Goal: Transaction & Acquisition: Purchase product/service

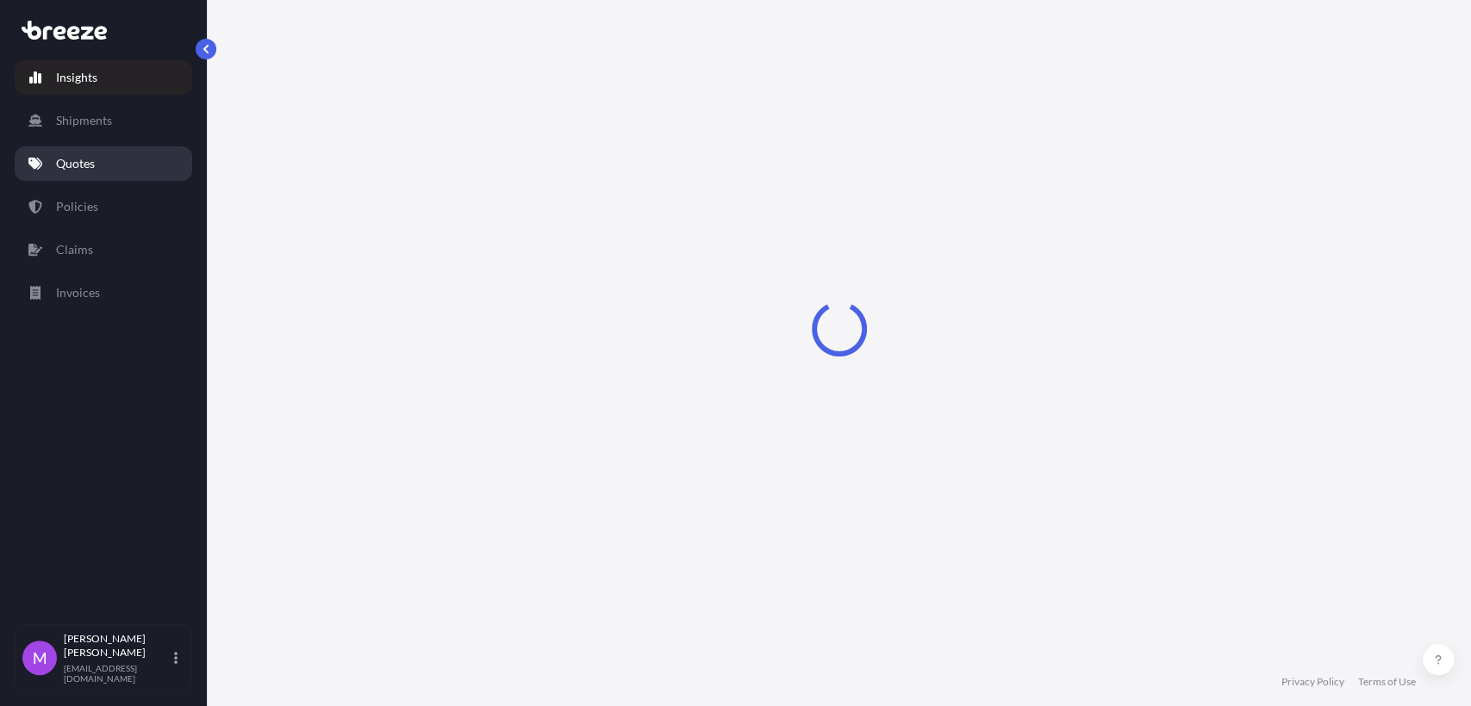
click at [91, 159] on p "Quotes" at bounding box center [75, 163] width 39 height 17
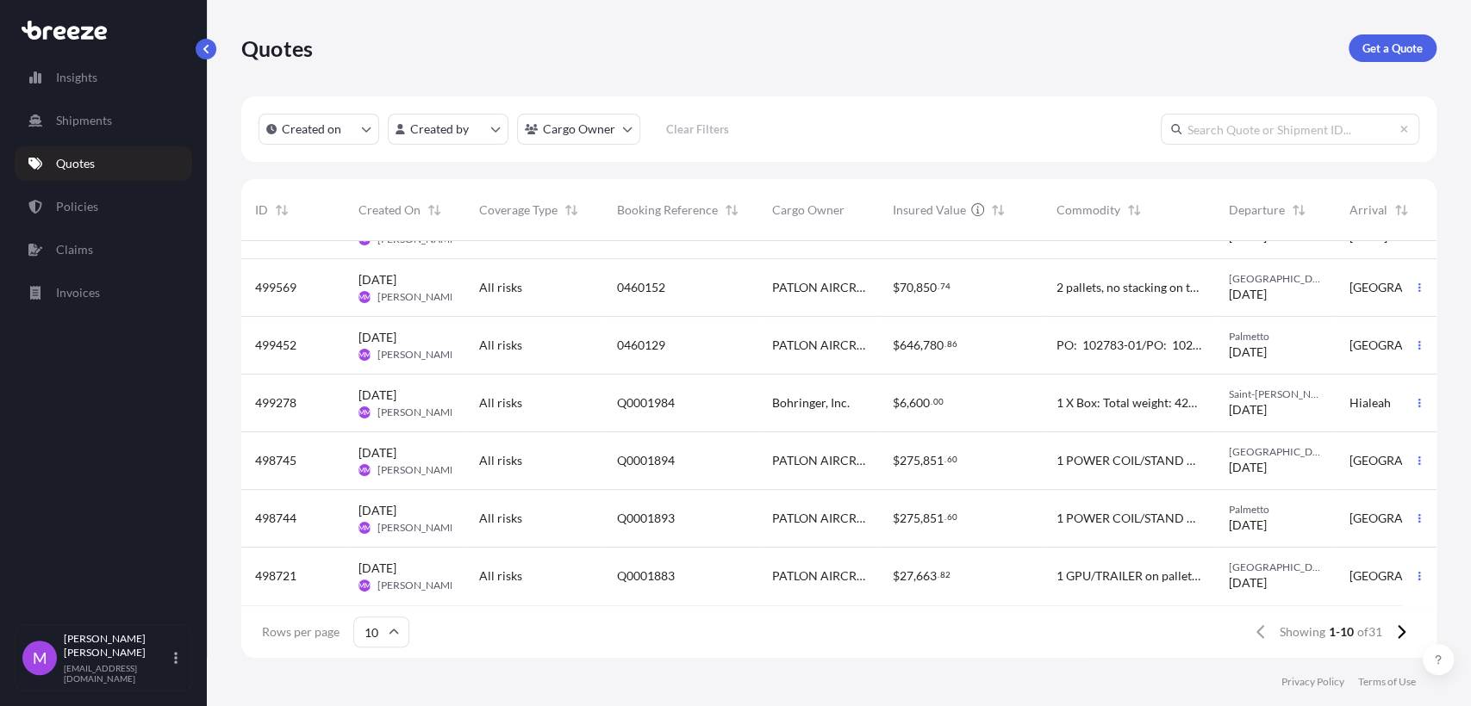
scroll to position [227, 0]
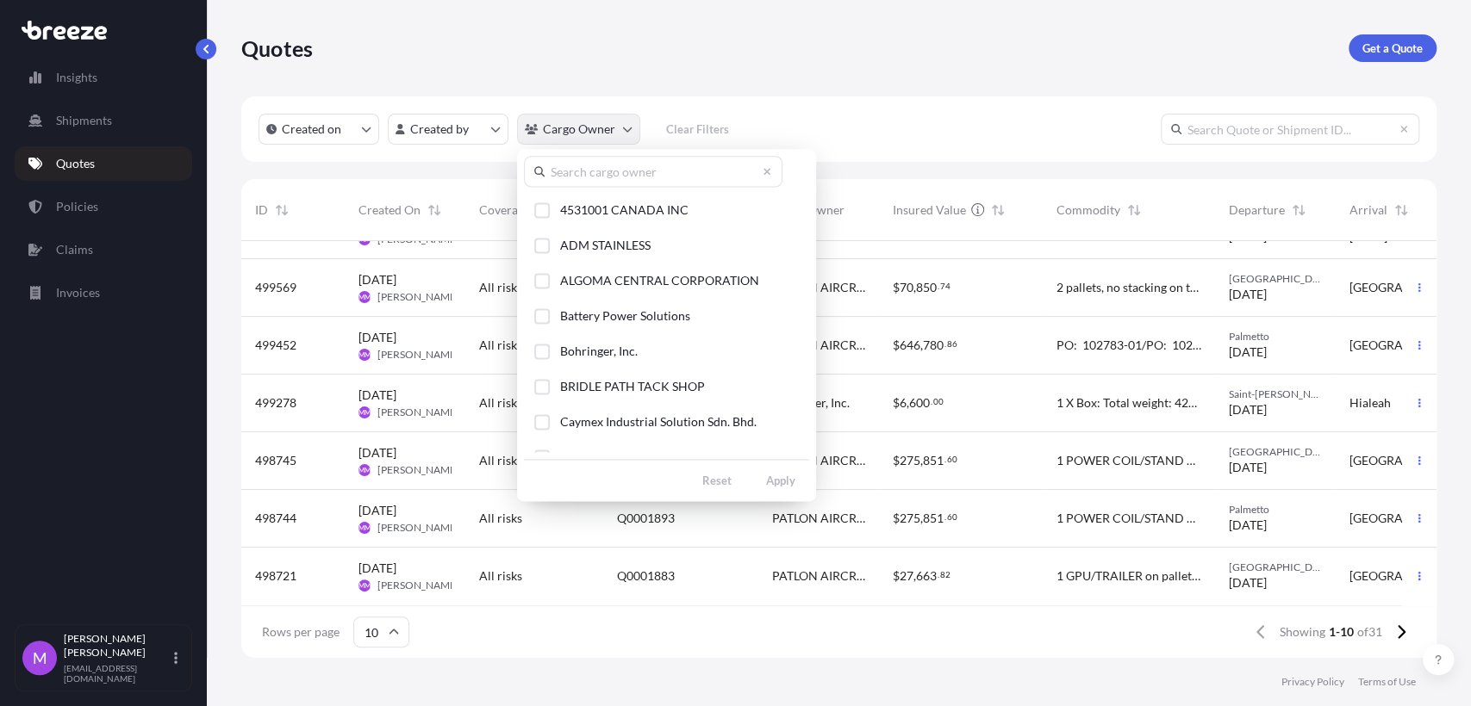
click at [621, 127] on html "Insights Shipments Quotes Policies Claims Invoices M [PERSON_NAME] [EMAIL_ADDRE…" at bounding box center [735, 353] width 1471 height 706
click at [544, 352] on div "Select Option" at bounding box center [542, 352] width 16 height 16
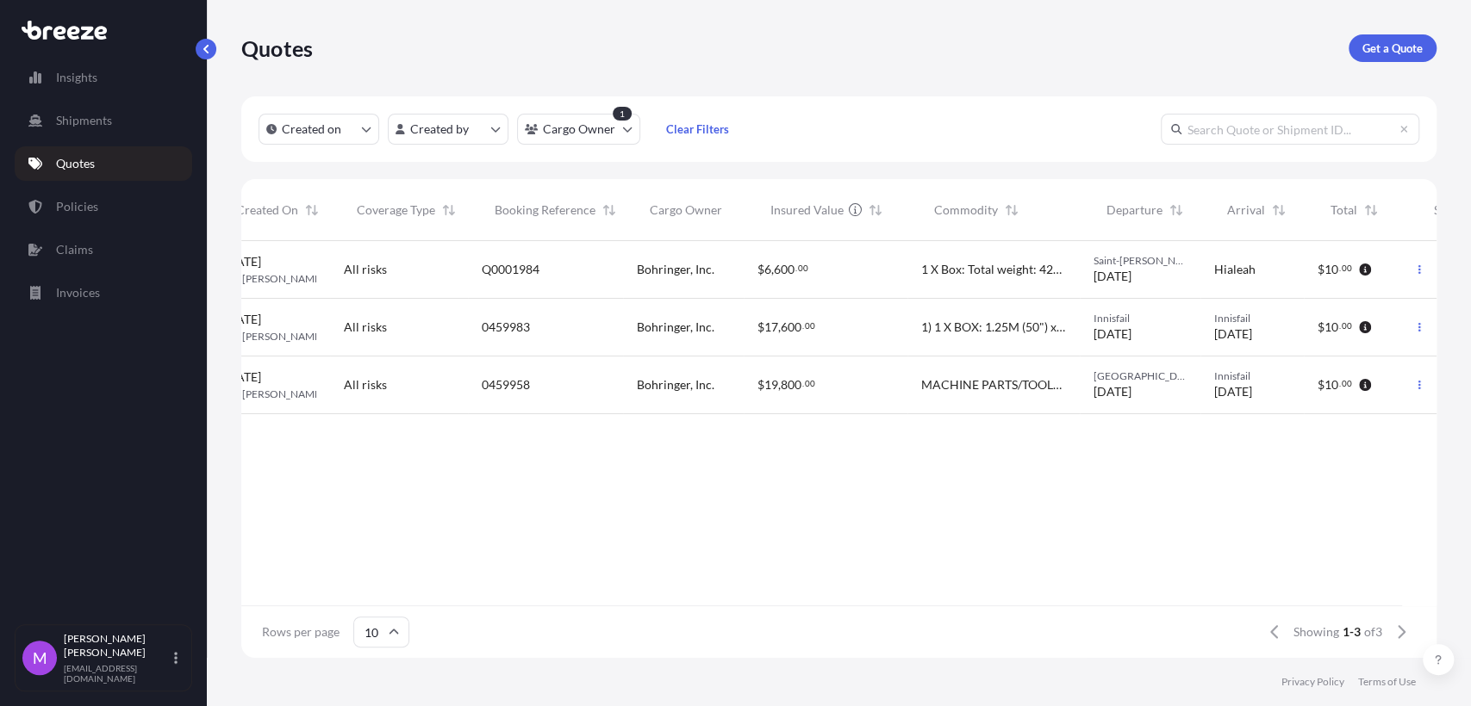
scroll to position [0, 261]
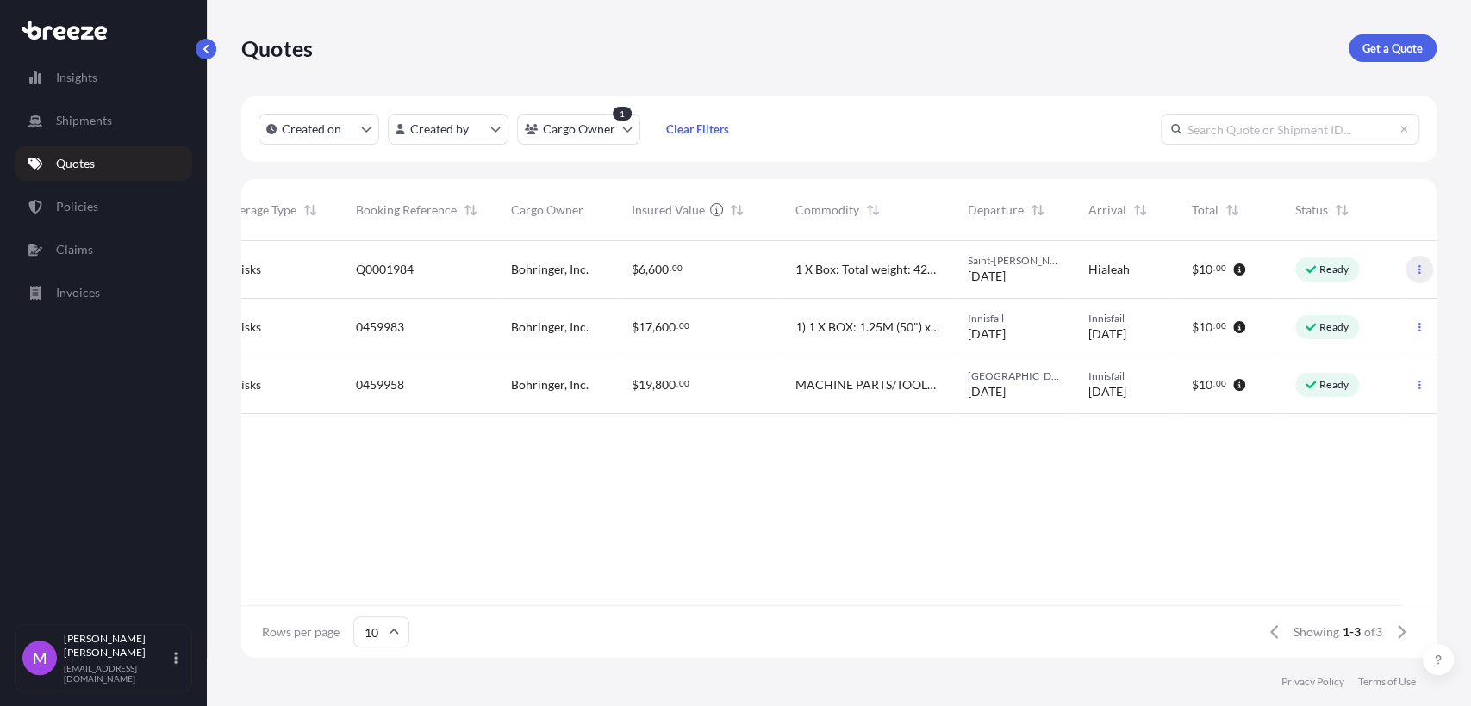
click at [1412, 270] on button "button" at bounding box center [1419, 270] width 28 height 28
click at [96, 208] on link "Policies" at bounding box center [103, 207] width 177 height 34
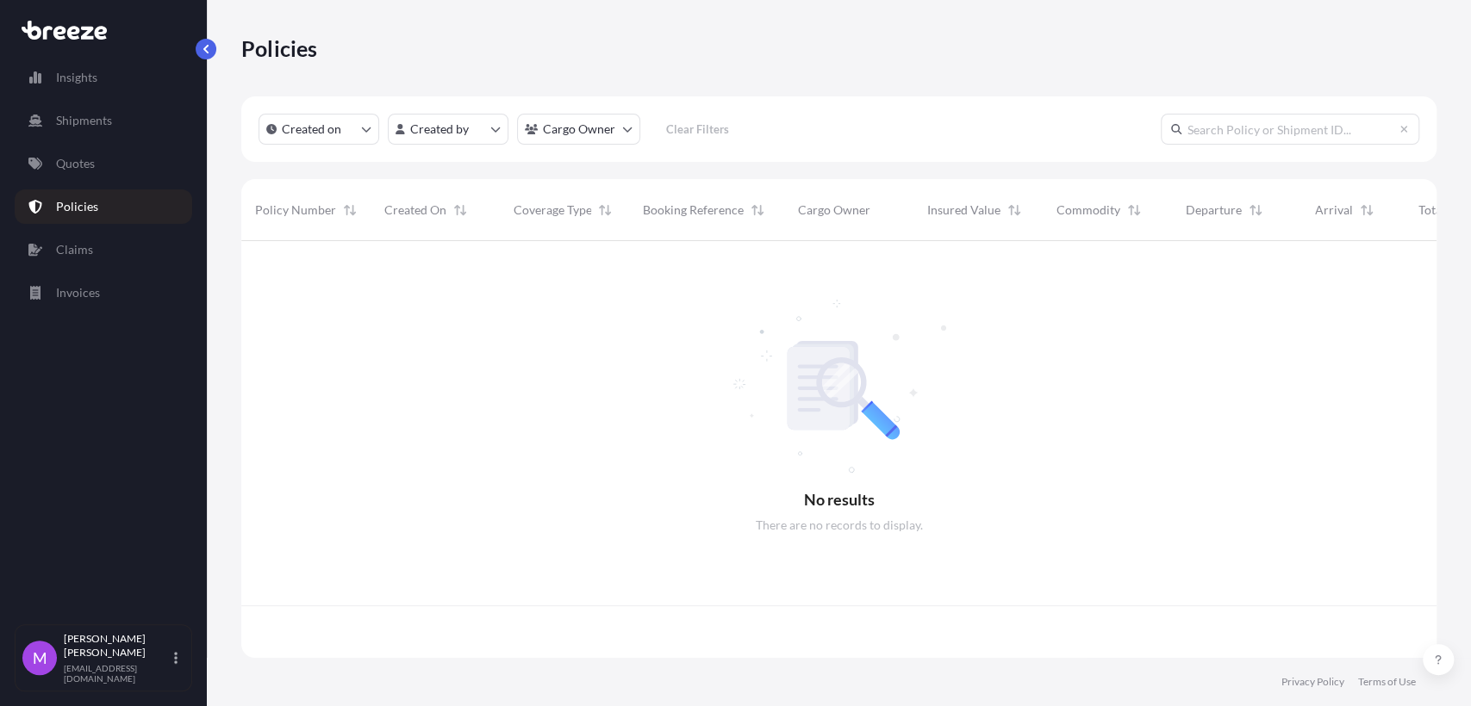
scroll to position [411, 1179]
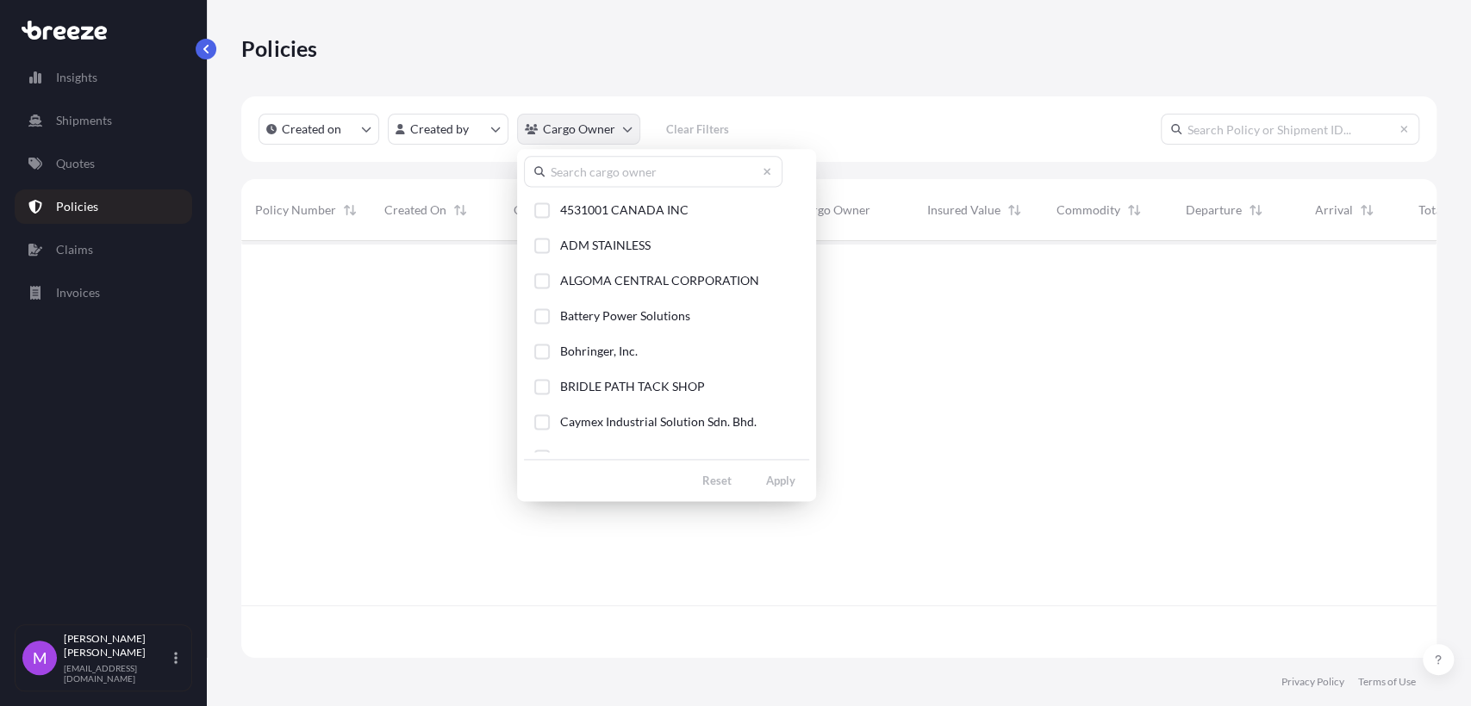
click at [617, 140] on html "Insights Shipments Quotes Policies Claims Invoices M [PERSON_NAME] [EMAIL_ADDRE…" at bounding box center [735, 353] width 1471 height 706
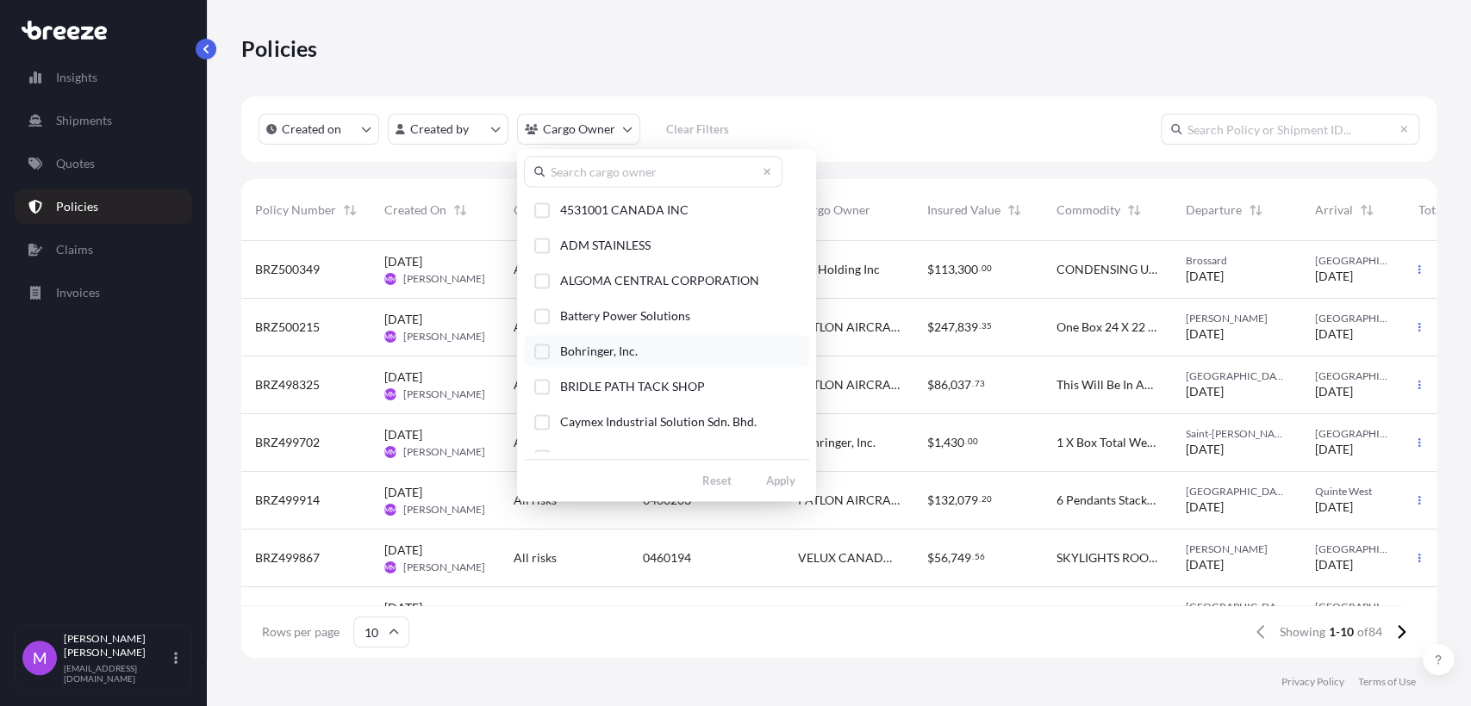
click at [546, 356] on div "Select Option" at bounding box center [542, 352] width 16 height 16
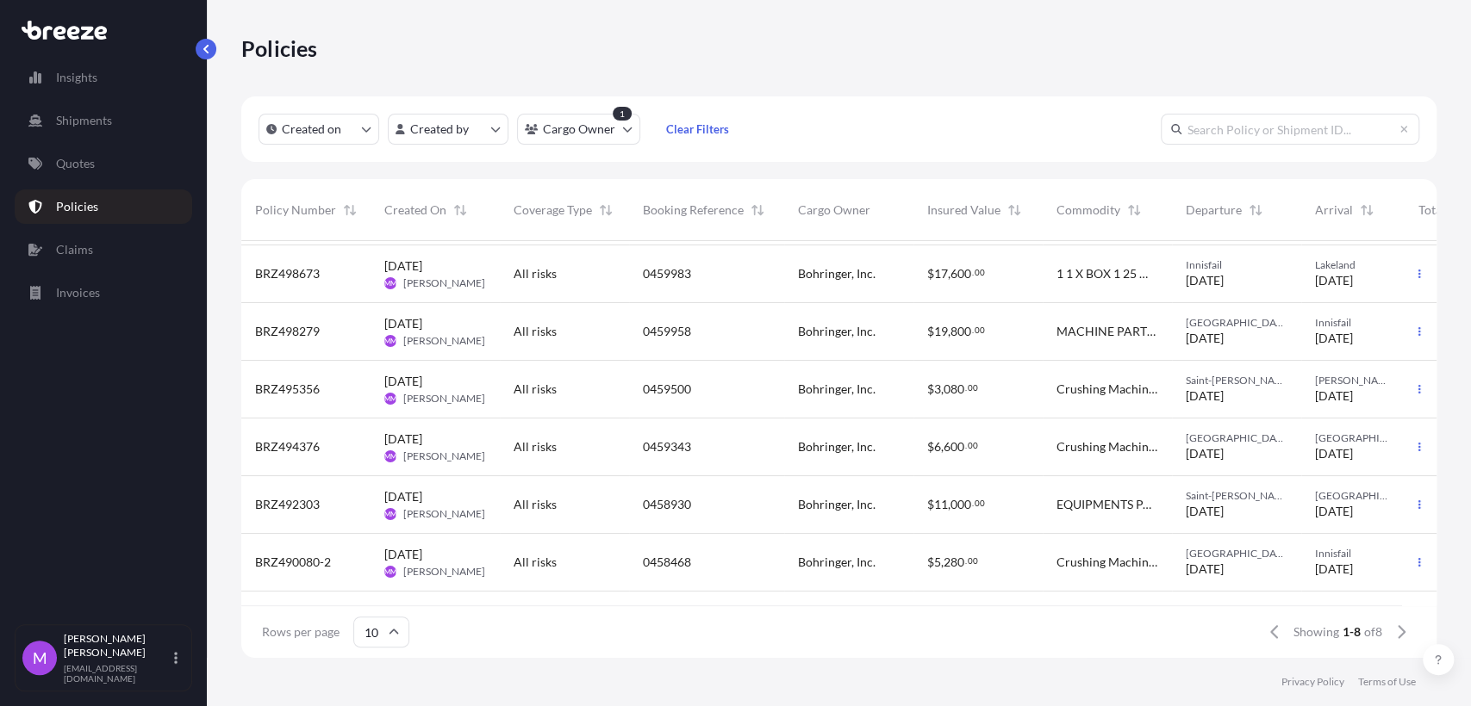
scroll to position [0, 0]
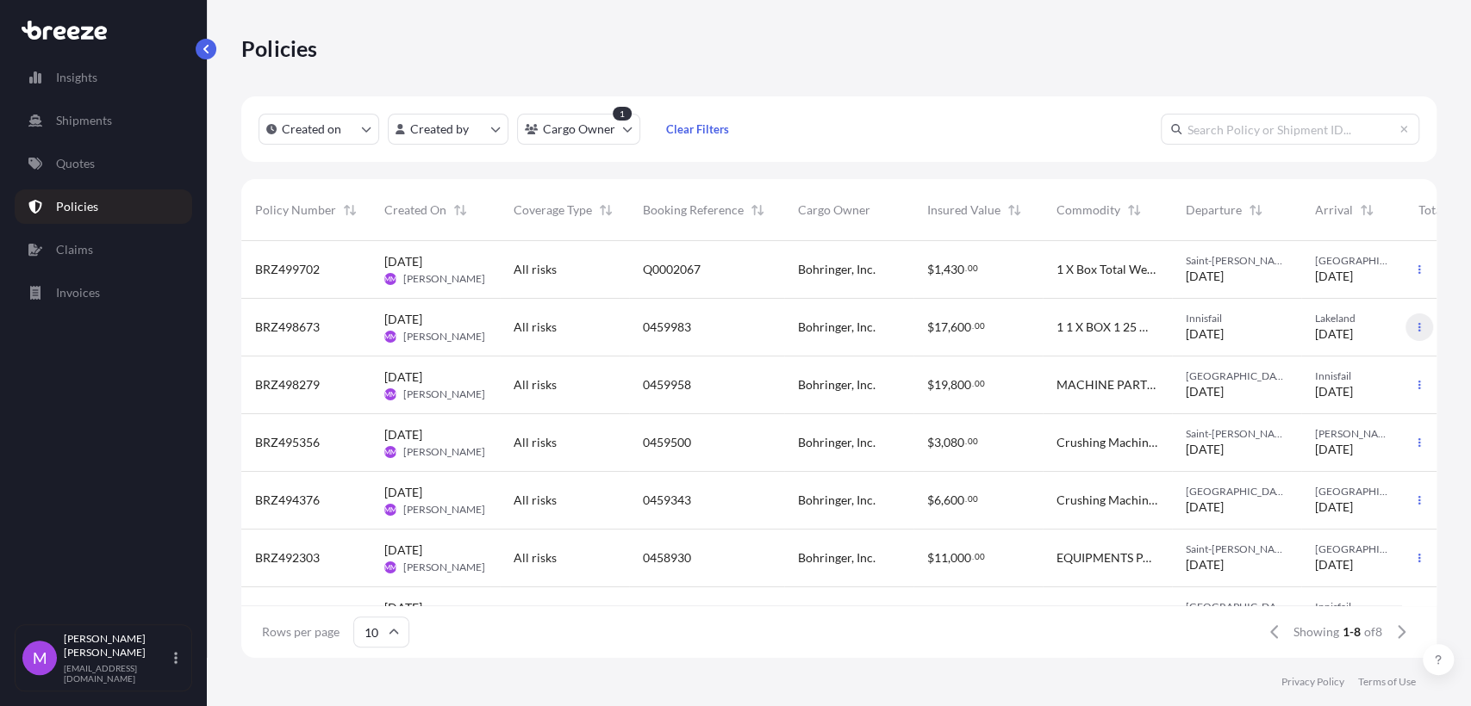
click at [1405, 332] on button "button" at bounding box center [1419, 328] width 28 height 28
click at [1341, 332] on p "Duplicate quote" at bounding box center [1310, 330] width 86 height 17
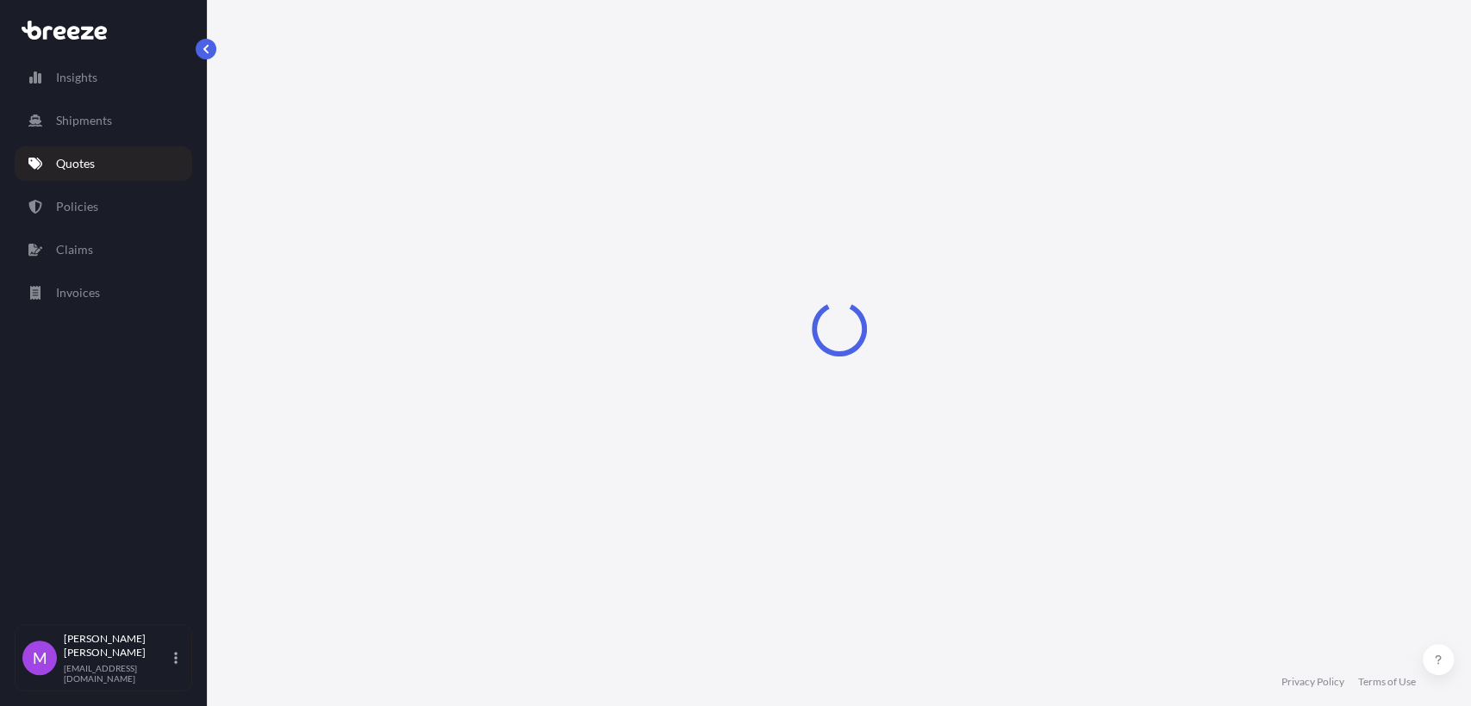
scroll to position [28, 0]
select select "Road"
select select "1"
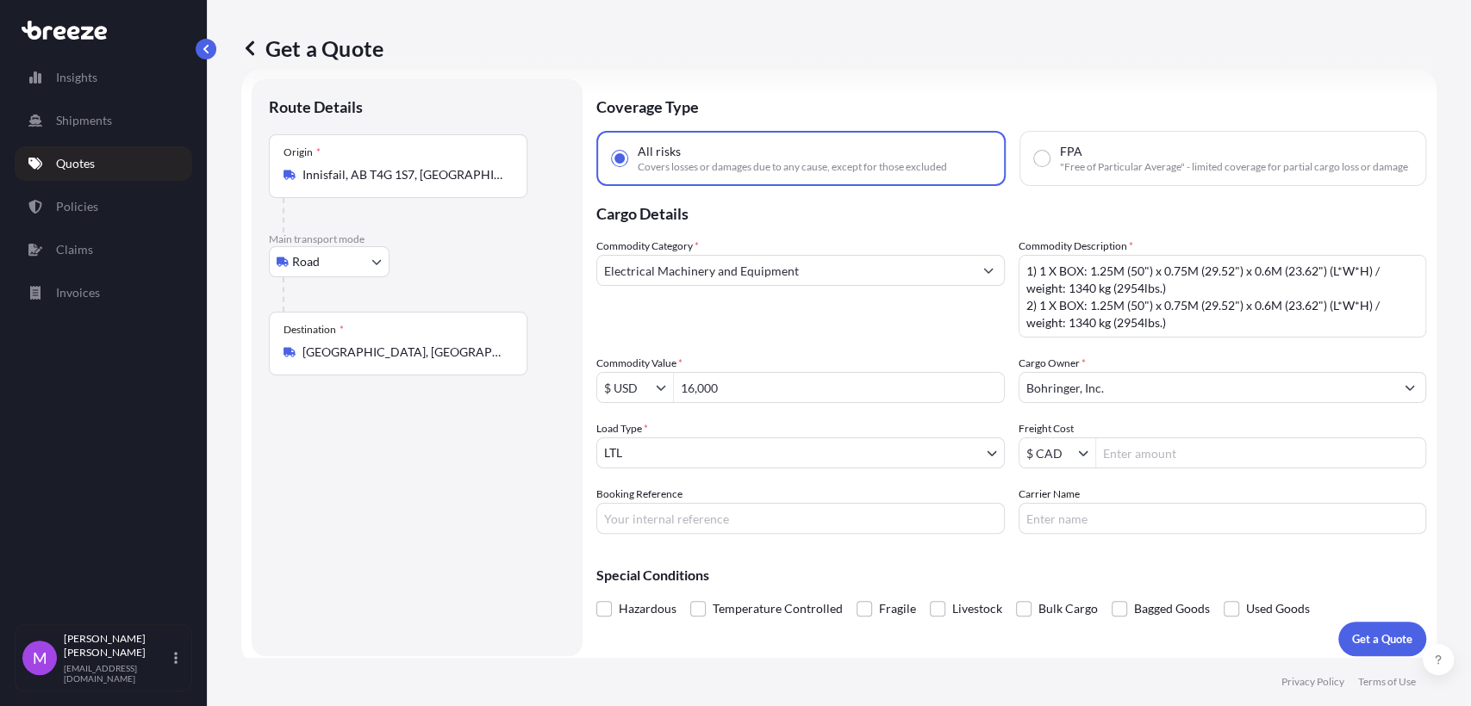
click at [455, 374] on div "Destination * [GEOGRAPHIC_DATA], [GEOGRAPHIC_DATA]" at bounding box center [398, 344] width 258 height 64
click at [455, 361] on input "[GEOGRAPHIC_DATA], [GEOGRAPHIC_DATA]" at bounding box center [403, 352] width 203 height 17
drag, startPoint x: 478, startPoint y: 361, endPoint x: 263, endPoint y: 341, distance: 216.3
click at [263, 341] on div "Route Details Place of loading Road Road Rail Origin * [GEOGRAPHIC_DATA] Main t…" at bounding box center [417, 367] width 331 height 577
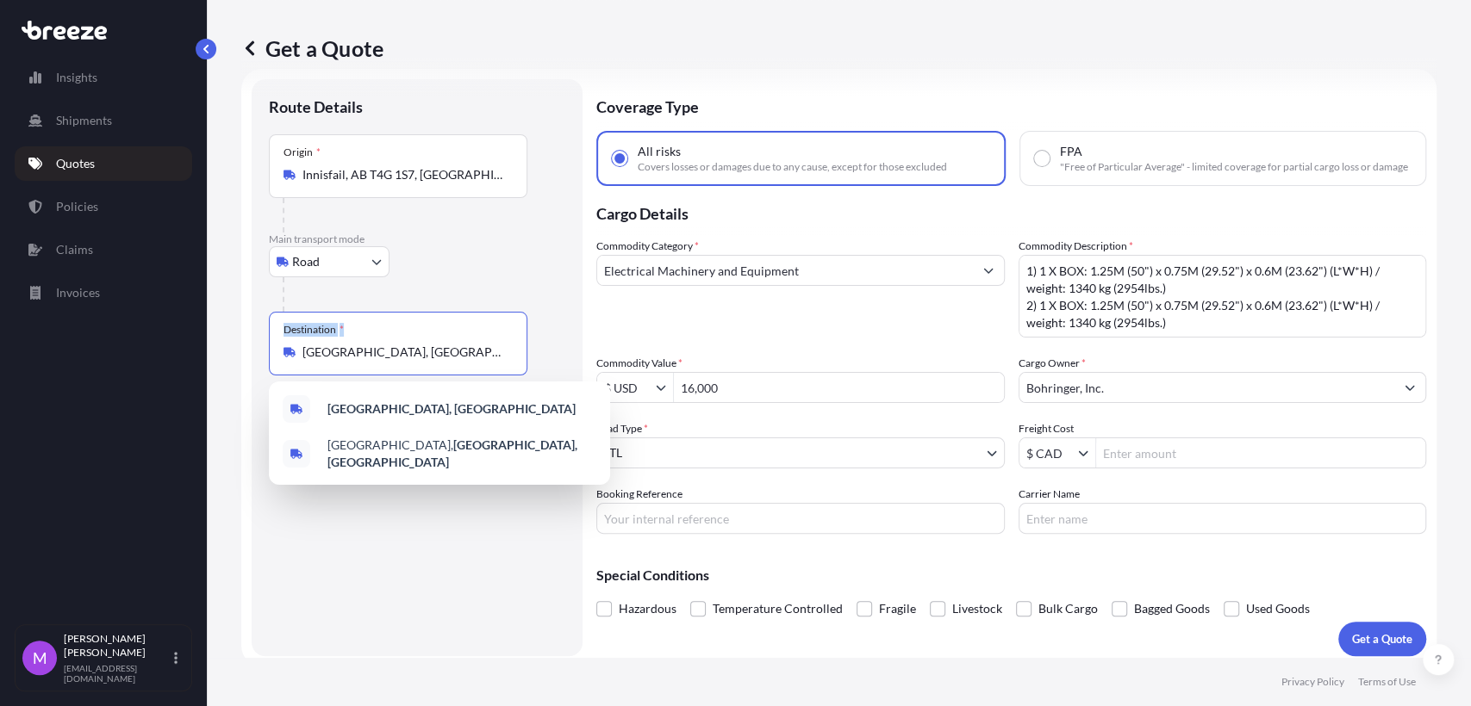
click at [472, 357] on input "[GEOGRAPHIC_DATA], [GEOGRAPHIC_DATA]" at bounding box center [403, 352] width 203 height 17
click at [295, 444] on div "Suggestions" at bounding box center [297, 454] width 28 height 28
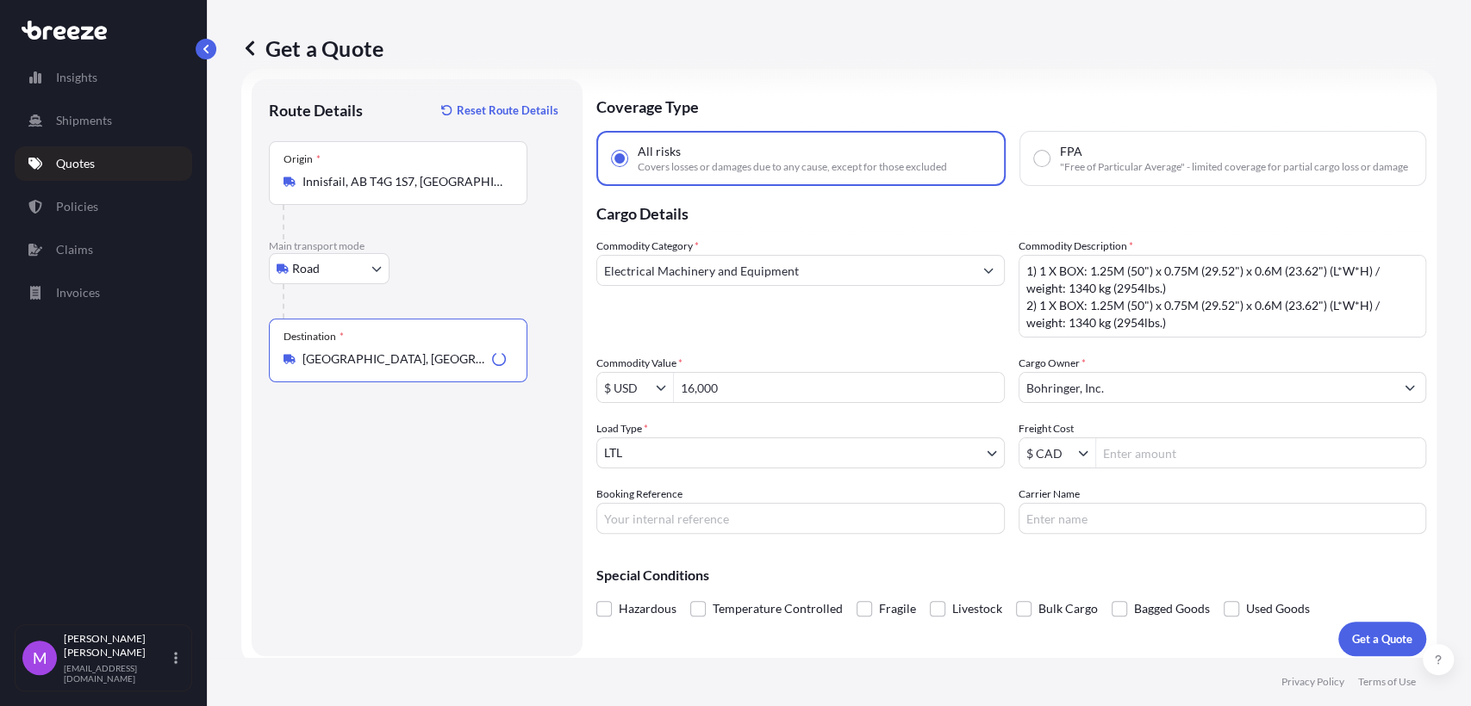
click at [427, 361] on input "[GEOGRAPHIC_DATA], [GEOGRAPHIC_DATA]" at bounding box center [393, 359] width 183 height 17
click at [427, 361] on input "[GEOGRAPHIC_DATA], [GEOGRAPHIC_DATA]" at bounding box center [403, 359] width 203 height 17
paste input "SPARKS, [GEOGRAPHIC_DATA]"
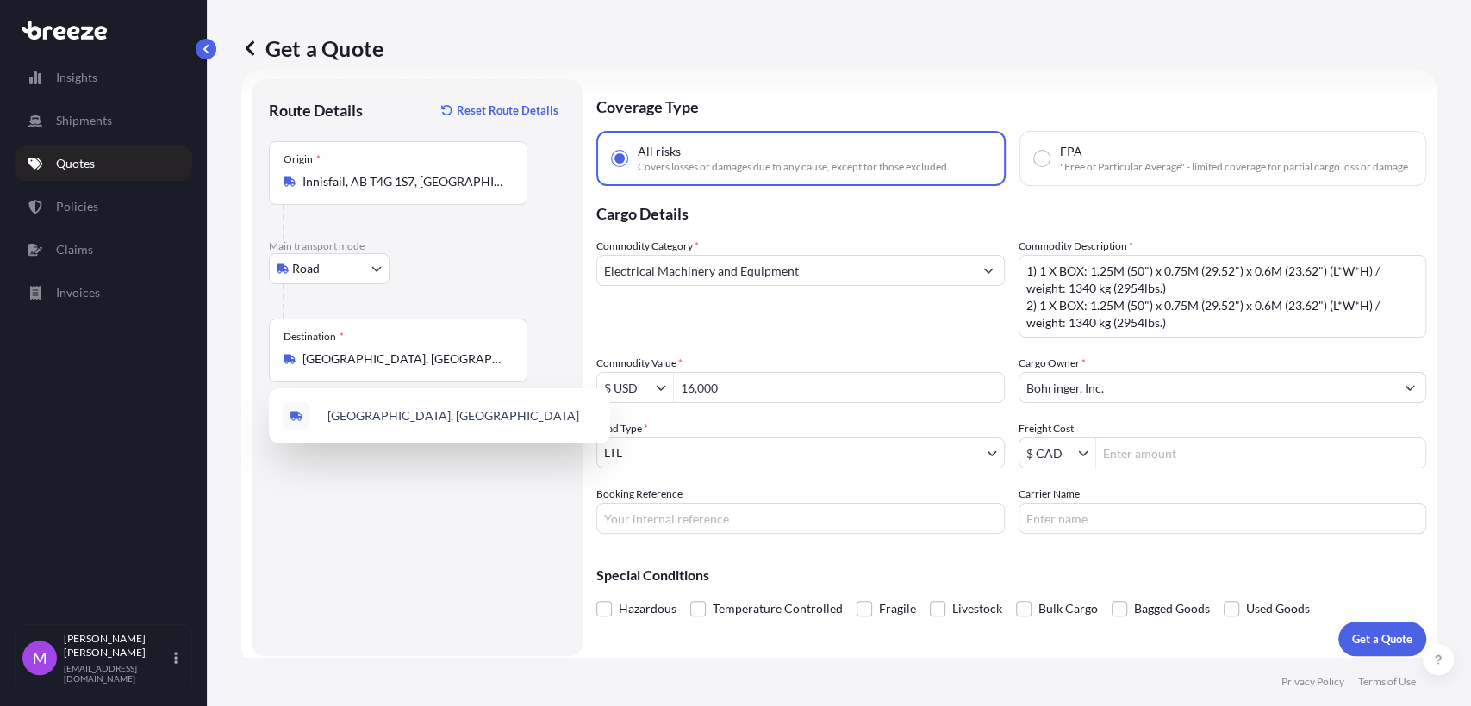
click at [382, 460] on div "Route Details Reset Route Details Place of loading Road Road Rail Origin * [GEO…" at bounding box center [417, 367] width 296 height 543
click at [507, 359] on div "[GEOGRAPHIC_DATA], [GEOGRAPHIC_DATA]" at bounding box center [397, 359] width 229 height 17
click at [506, 359] on input "[GEOGRAPHIC_DATA], [GEOGRAPHIC_DATA]" at bounding box center [403, 359] width 203 height 17
click at [482, 422] on b "[GEOGRAPHIC_DATA], [GEOGRAPHIC_DATA]" at bounding box center [451, 415] width 248 height 15
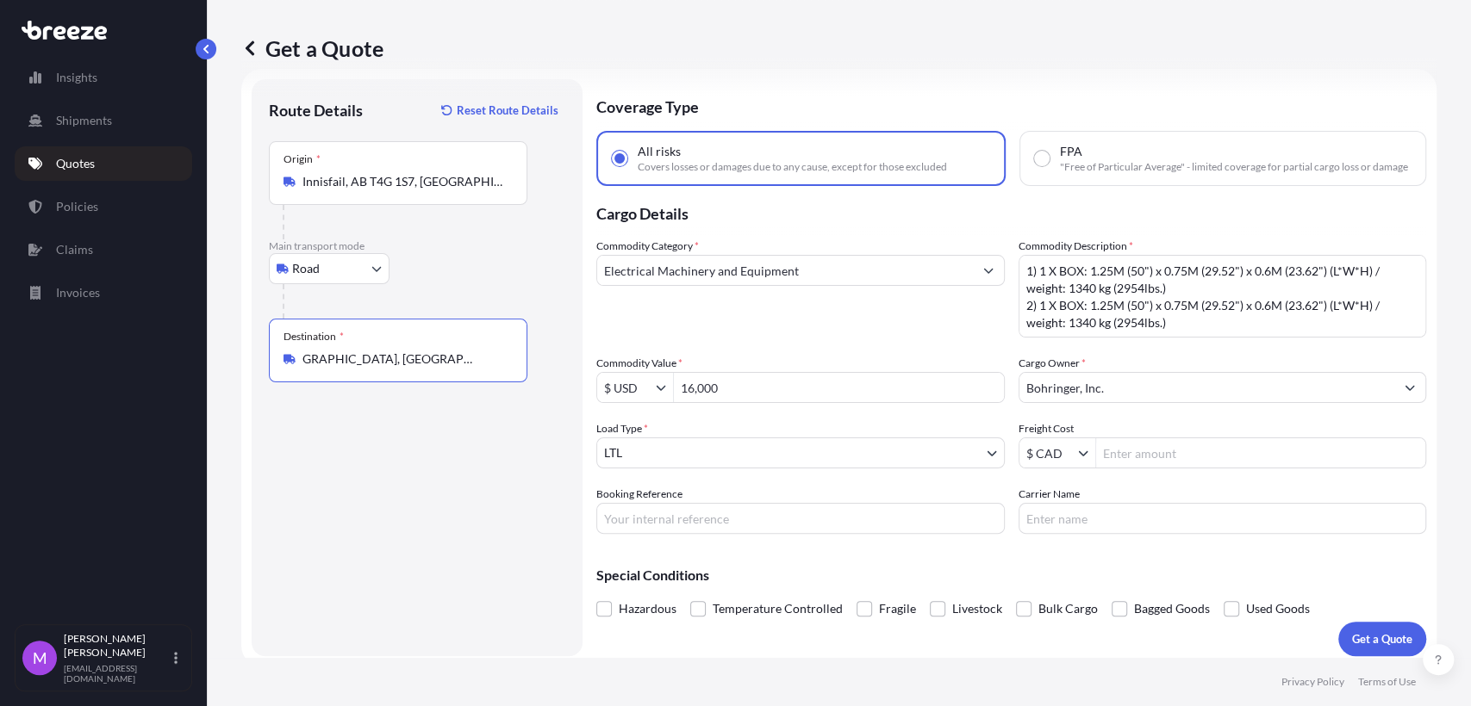
scroll to position [0, 0]
click at [423, 476] on div "Route Details Reset Route Details Place of loading Road Road Rail Origin * [GEO…" at bounding box center [417, 367] width 296 height 543
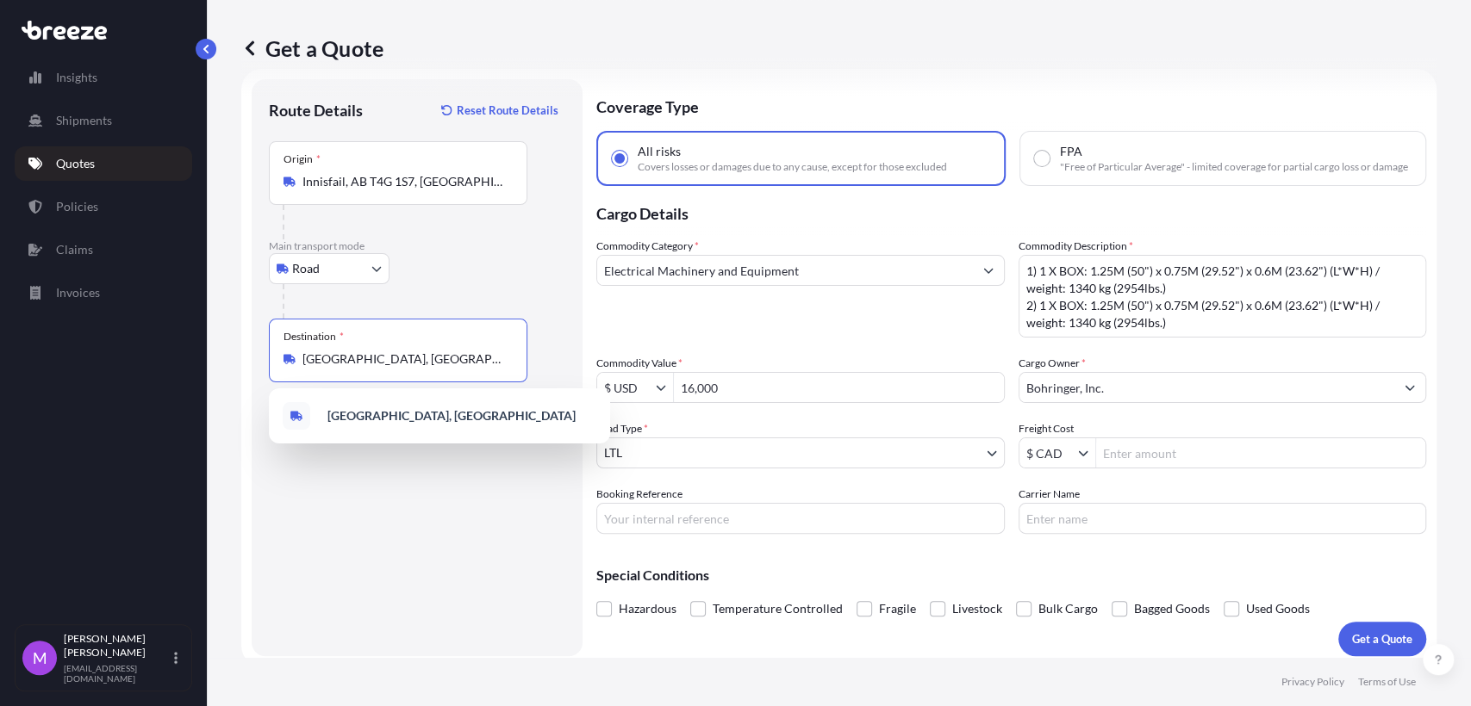
click at [408, 352] on input "[GEOGRAPHIC_DATA], [GEOGRAPHIC_DATA]" at bounding box center [403, 359] width 203 height 17
paste input "SPARKS, [GEOGRAPHIC_DATA]"
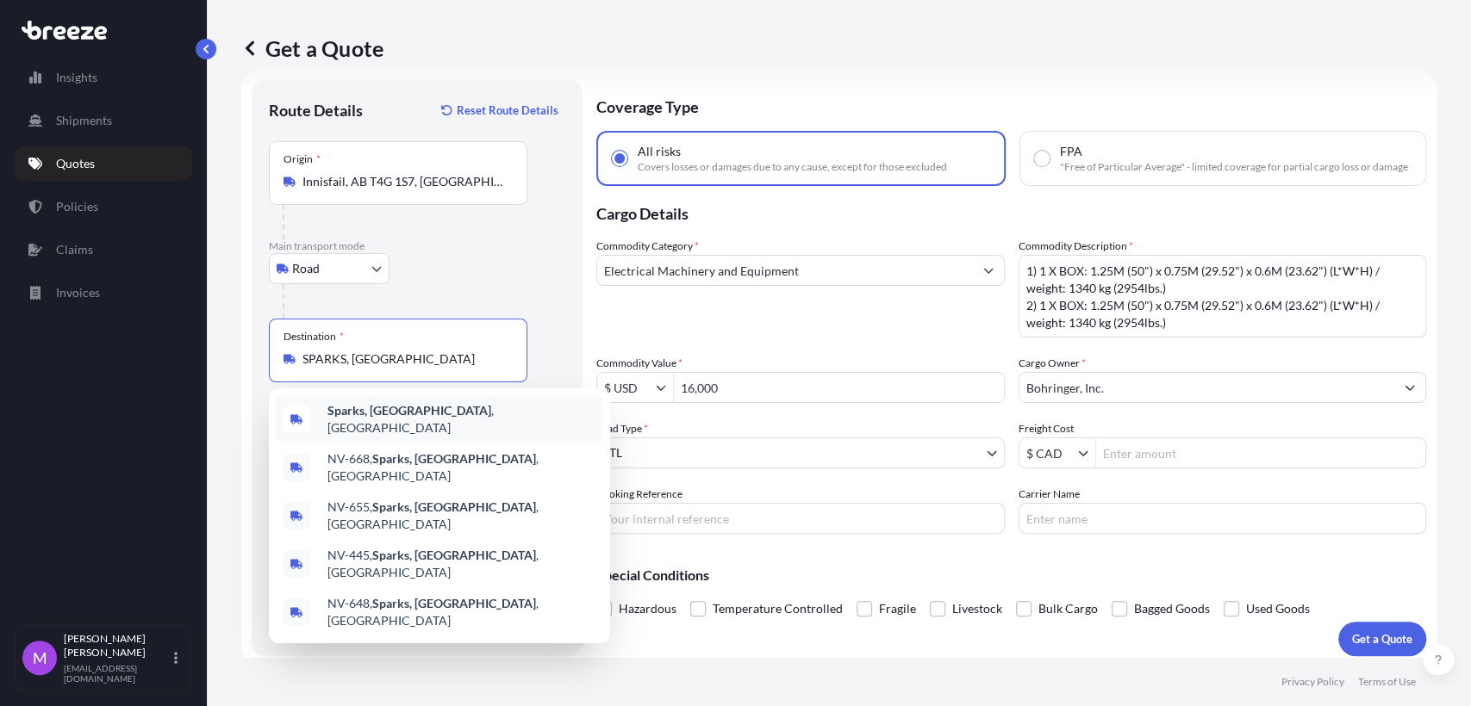
click at [392, 420] on span "Sparks, [GEOGRAPHIC_DATA] , [GEOGRAPHIC_DATA]" at bounding box center [461, 419] width 269 height 34
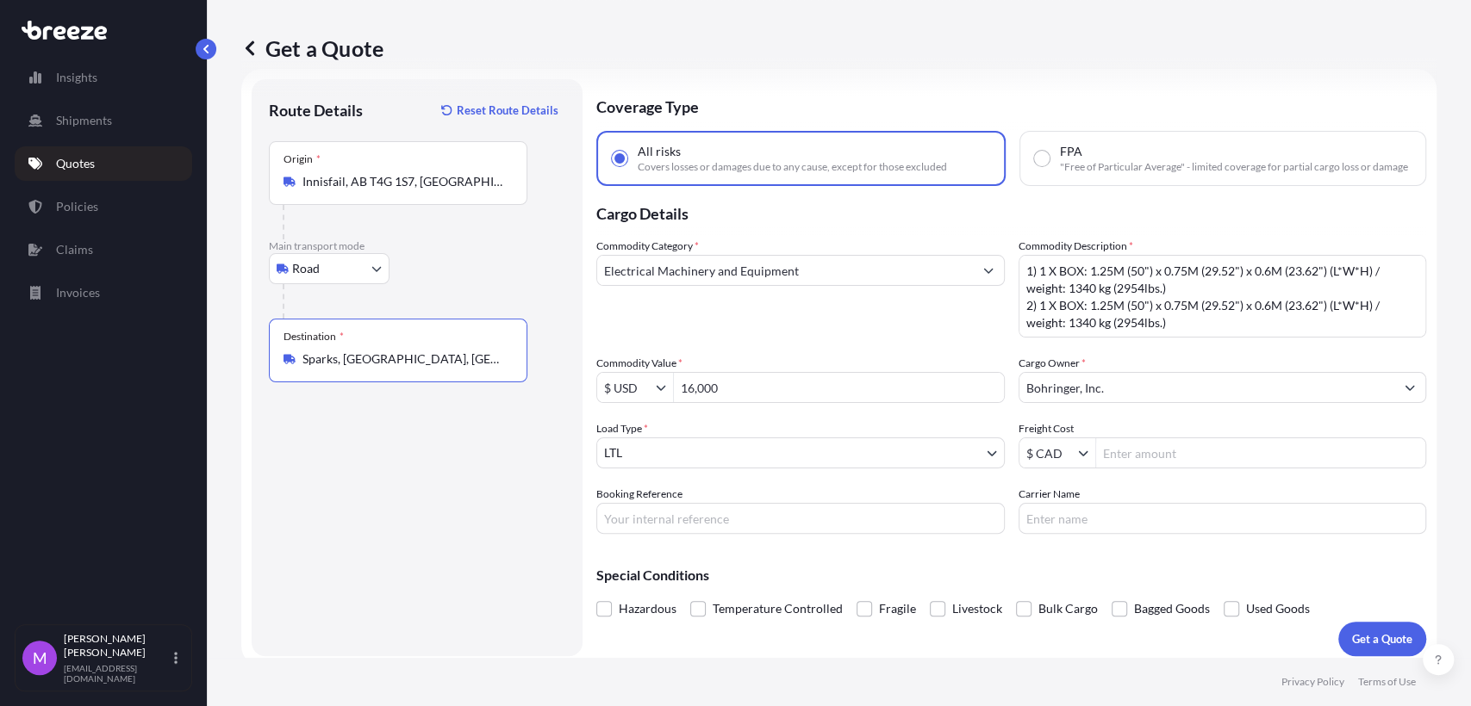
type input "Sparks, [GEOGRAPHIC_DATA], [GEOGRAPHIC_DATA]"
click at [379, 480] on div "Route Details Reset Route Details Place of loading Road Road Rail Origin * [GEO…" at bounding box center [417, 367] width 296 height 543
click at [696, 526] on input "Booking Reference" at bounding box center [800, 518] width 408 height 31
type input "Q0000110"
drag, startPoint x: 800, startPoint y: 399, endPoint x: 669, endPoint y: 393, distance: 130.2
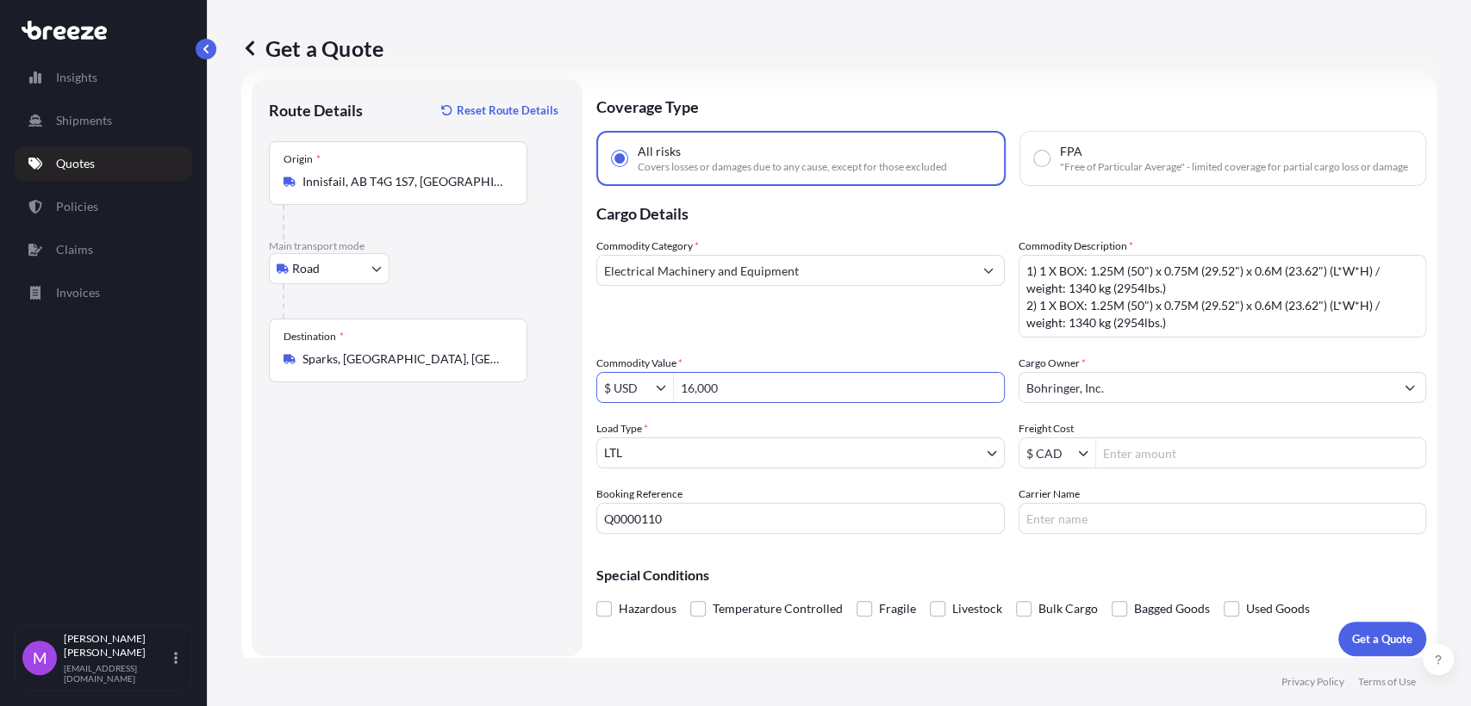
click at [669, 393] on div "$ USD 16,000" at bounding box center [800, 387] width 408 height 31
click at [708, 401] on input "150000" at bounding box center [839, 387] width 330 height 31
click at [744, 403] on input "150000" at bounding box center [839, 387] width 330 height 31
type input "15,000"
click at [704, 534] on input "Q0000110" at bounding box center [800, 518] width 408 height 31
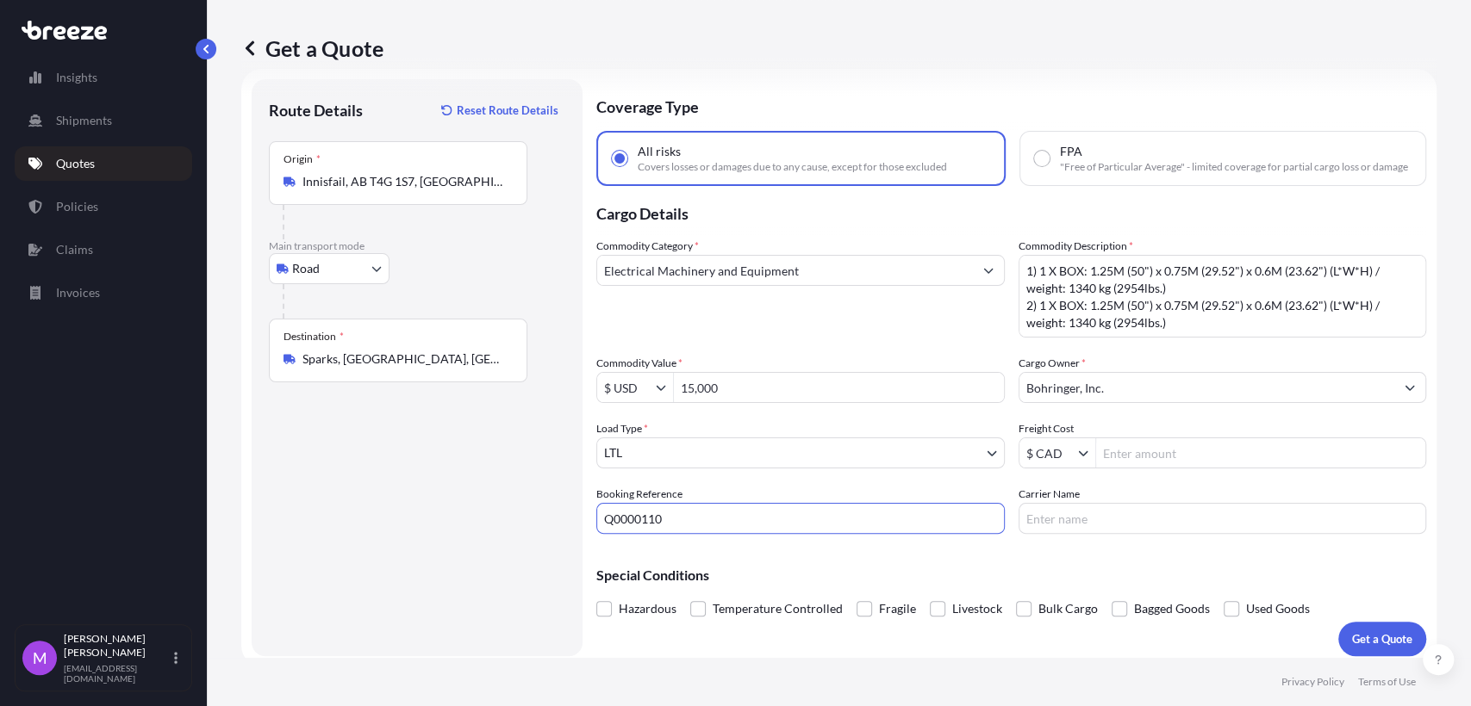
drag, startPoint x: 716, startPoint y: 537, endPoint x: 538, endPoint y: 519, distance: 179.3
click at [538, 519] on form "Route Details Reset Route Details Place of loading Road Road Rail Origin * [GEO…" at bounding box center [838, 368] width 1195 height 598
drag, startPoint x: 692, startPoint y: 526, endPoint x: 538, endPoint y: 532, distance: 153.5
click at [538, 532] on form "Route Details Reset Route Details Place of loading Road Road Rail Origin * [GEO…" at bounding box center [838, 368] width 1195 height 598
type input "0460234"
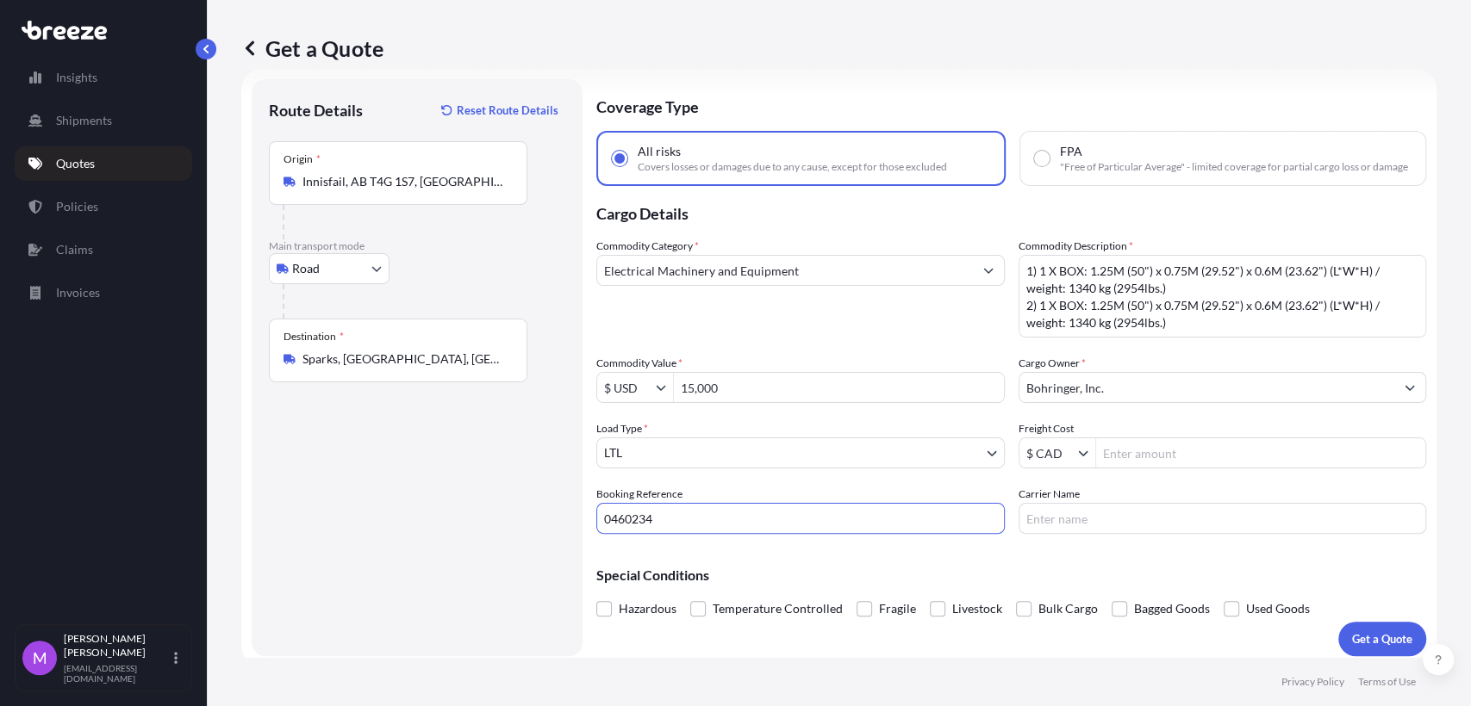
click at [1117, 290] on textarea "1) 1 X BOX: 1.25M (50") x 0.75M (29.52") x 0.6M (23.62") (L*W*H) / weight: 1340…" at bounding box center [1222, 296] width 408 height 83
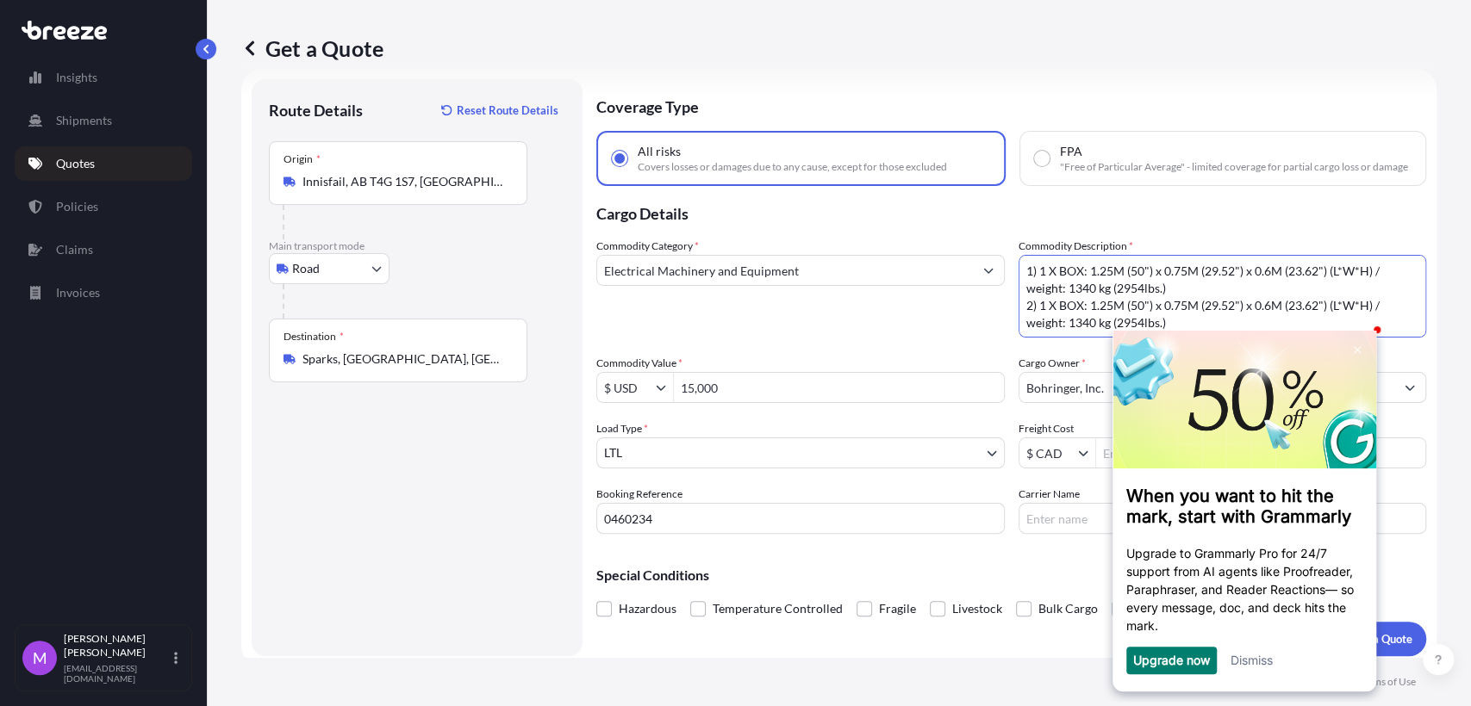
click at [1069, 317] on textarea "1) 1 X BOX: 1.25M (50") x 0.75M (29.52") x 0.6M (23.62") (L*W*H) / weight: 1340…" at bounding box center [1222, 296] width 408 height 83
click at [1251, 675] on div "Dismiss" at bounding box center [1251, 661] width 42 height 28
click at [1253, 656] on link "Dismiss" at bounding box center [1251, 660] width 42 height 15
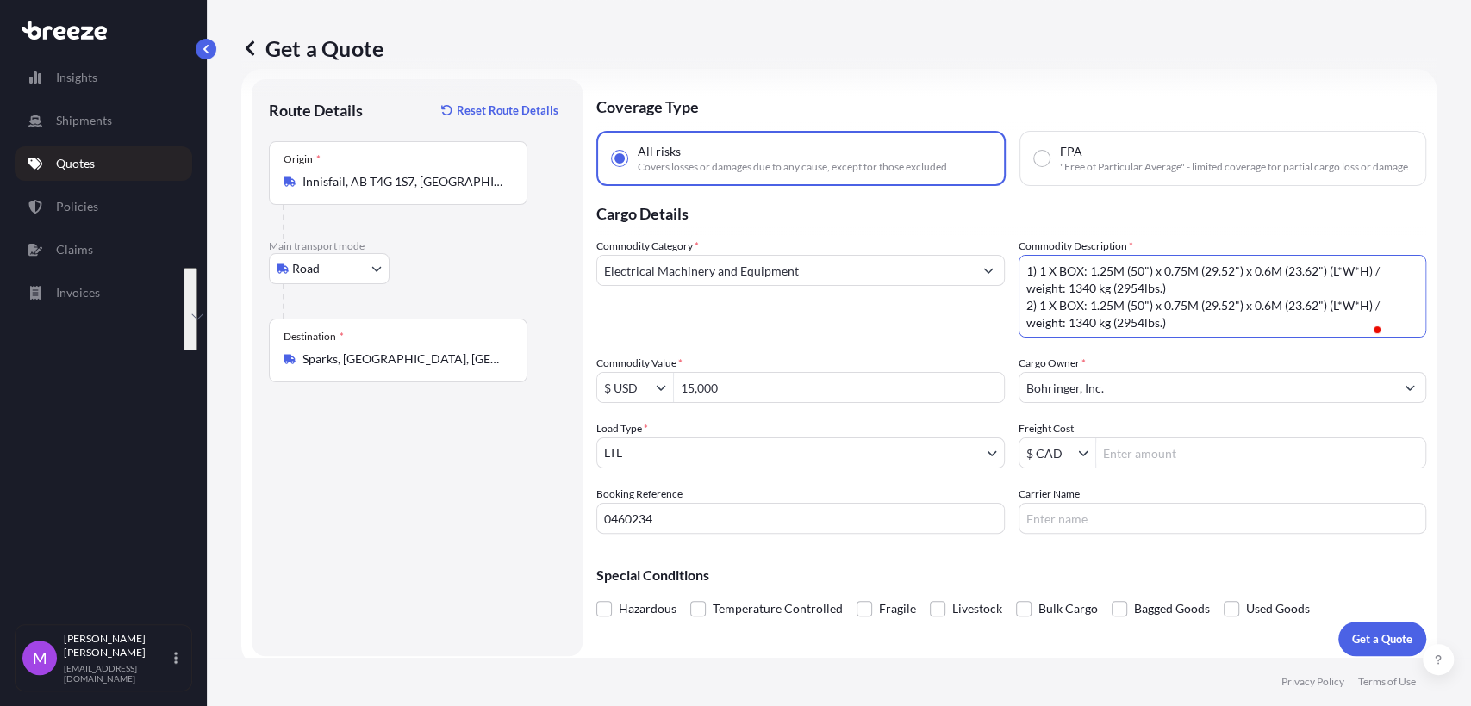
click at [1155, 302] on textarea "1) 1 X BOX: 1.25M (50") x 0.75M (29.52") x 0.6M (23.62") (L*W*H) / weight: 1340…" at bounding box center [1222, 296] width 408 height 83
click at [1167, 316] on textarea "1) 1 X BOX: 1.25M (50") x 0.75M (29.52") x 0.6M (23.62") (L*W*H) / weight: 1340…" at bounding box center [1222, 296] width 408 height 83
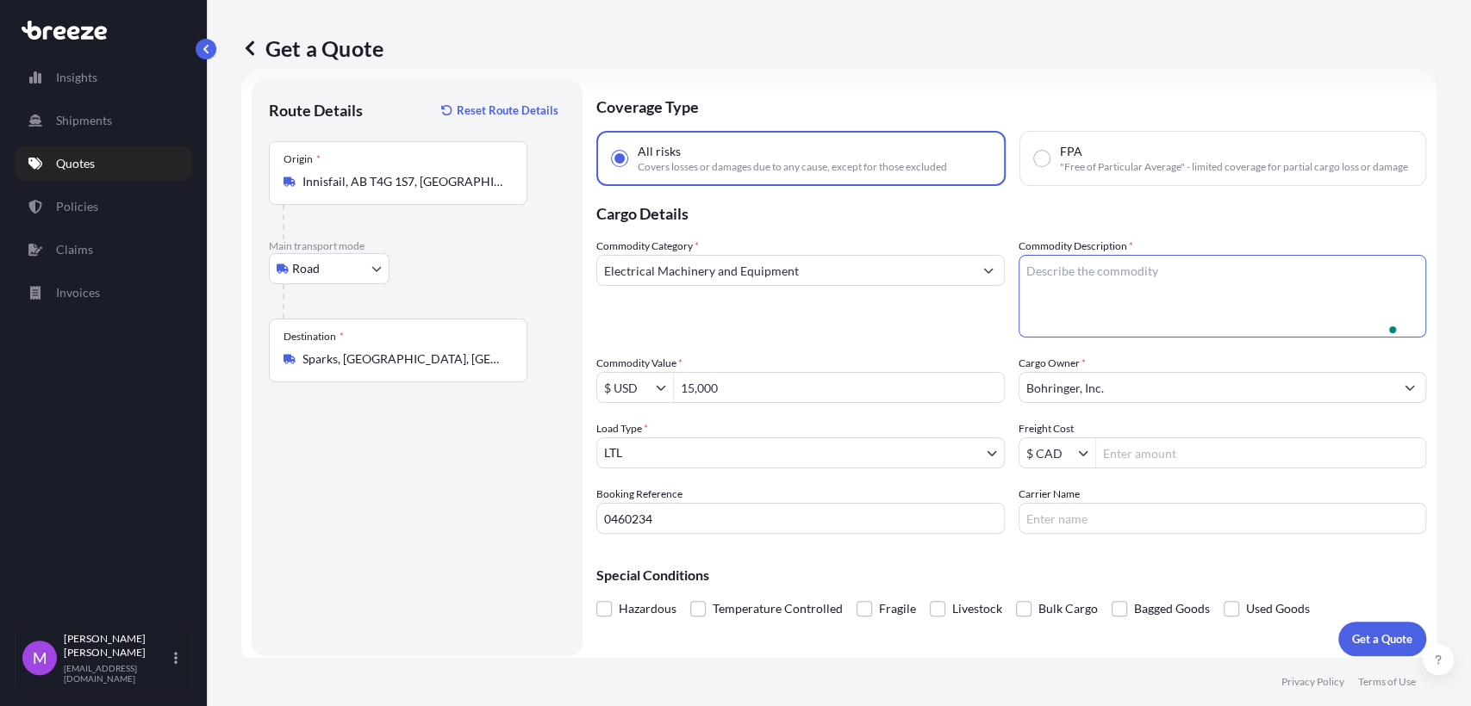
paste textarea "Dimensions and weights of the 2 boxes are: 1) 1 X BOX: 1.20M (50") x 1.01M (39.…"
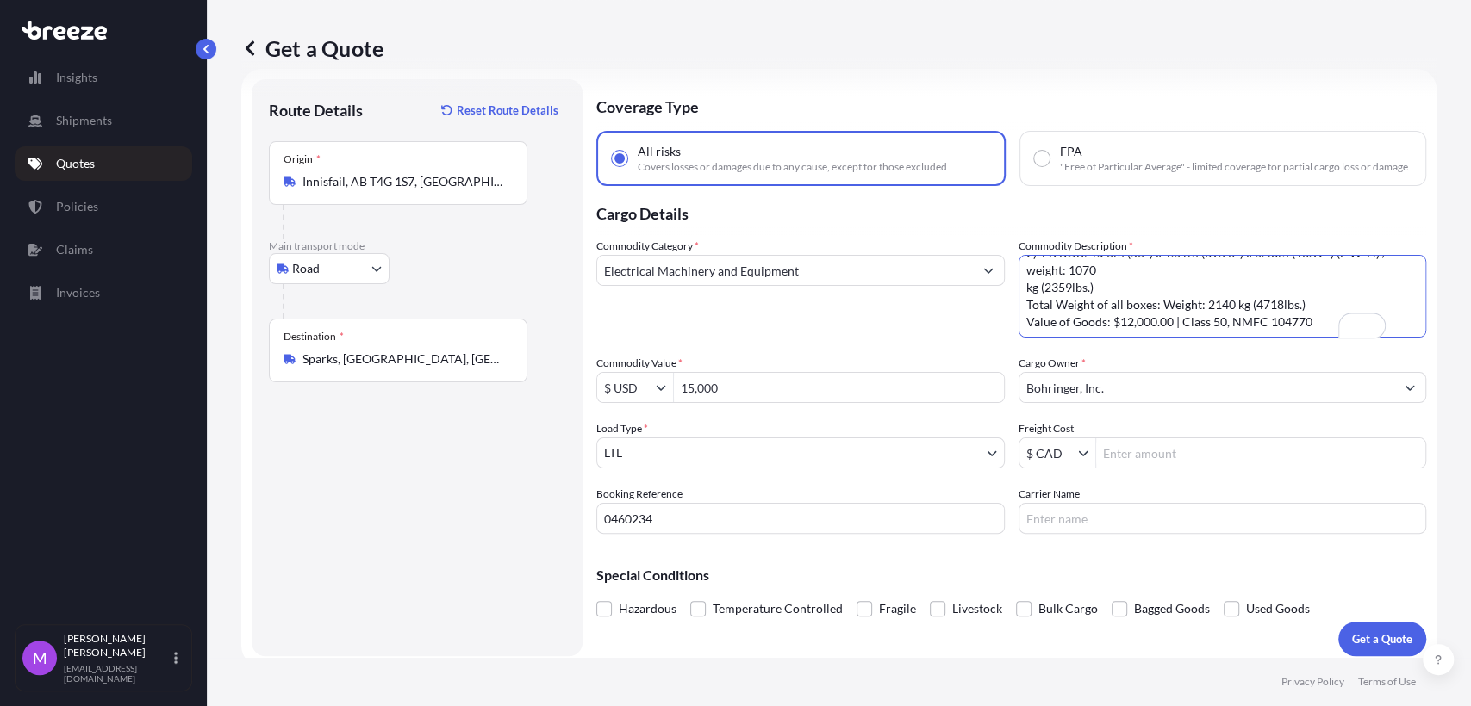
scroll to position [88, 0]
drag, startPoint x: 1322, startPoint y: 332, endPoint x: 1007, endPoint y: 341, distance: 315.5
click at [1007, 341] on div "Commodity Category * Electrical Machinery and Equipment Commodity Description *…" at bounding box center [1011, 386] width 830 height 296
click at [1161, 338] on textarea "1) 1 X BOX: 1.25M (50") x 0.75M (29.52") x 0.6M (23.62") (L*W*H) / weight: 1340…" at bounding box center [1222, 296] width 408 height 83
drag, startPoint x: 1173, startPoint y: 333, endPoint x: 1020, endPoint y: 327, distance: 153.5
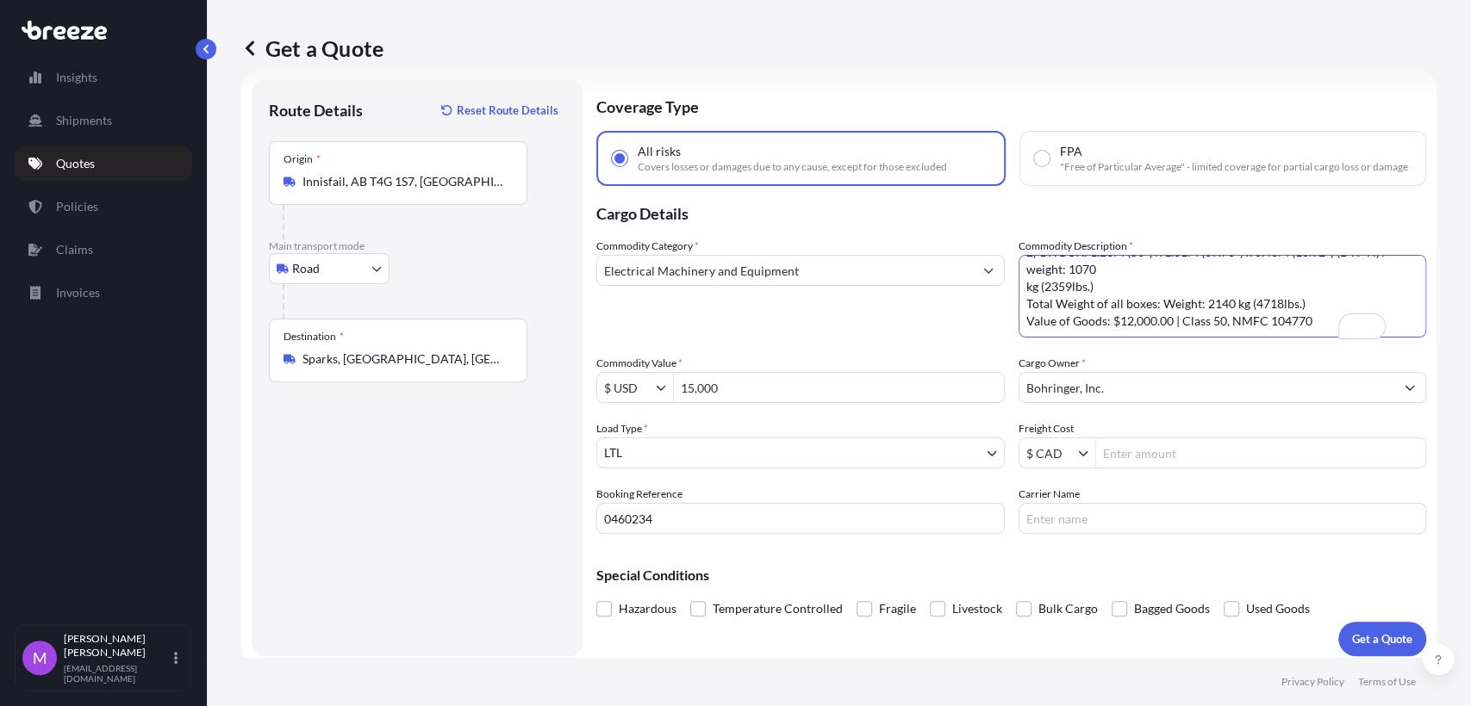
click at [1020, 327] on textarea "1) 1 X BOX: 1.25M (50") x 0.75M (29.52") x 0.6M (23.62") (L*W*H) / weight: 1340…" at bounding box center [1222, 296] width 408 height 83
drag, startPoint x: 1185, startPoint y: 340, endPoint x: 1017, endPoint y: 332, distance: 168.2
click at [1018, 332] on textarea "1) 1 X BOX: 1.25M (50") x 0.75M (29.52") x 0.6M (23.62") (L*W*H) / weight: 1340…" at bounding box center [1222, 296] width 408 height 83
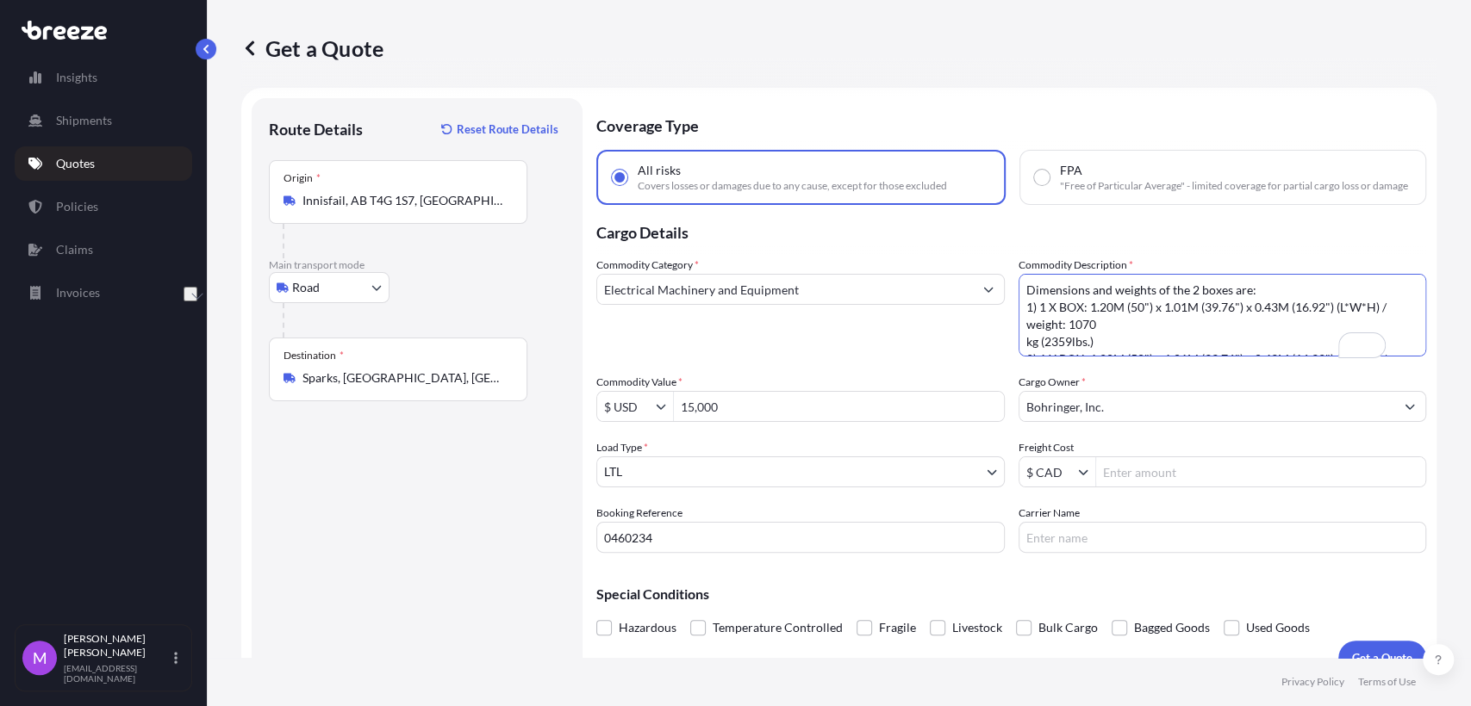
scroll to position [0, 0]
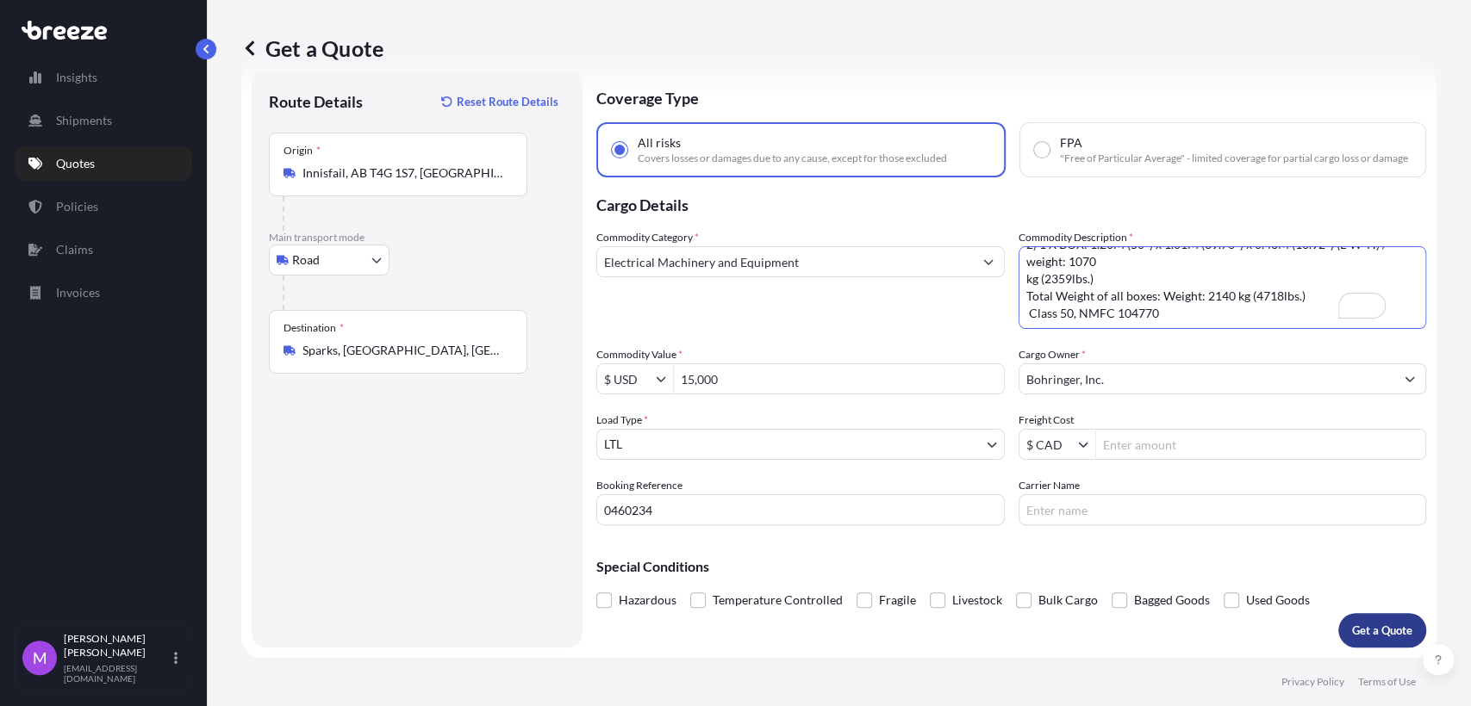
type textarea "Dimensions and weights of the 2 boxes are: 1) 1 X BOX: 1.20M (50") x 1.01M (39.…"
click at [1386, 629] on p "Get a Quote" at bounding box center [1382, 630] width 60 height 17
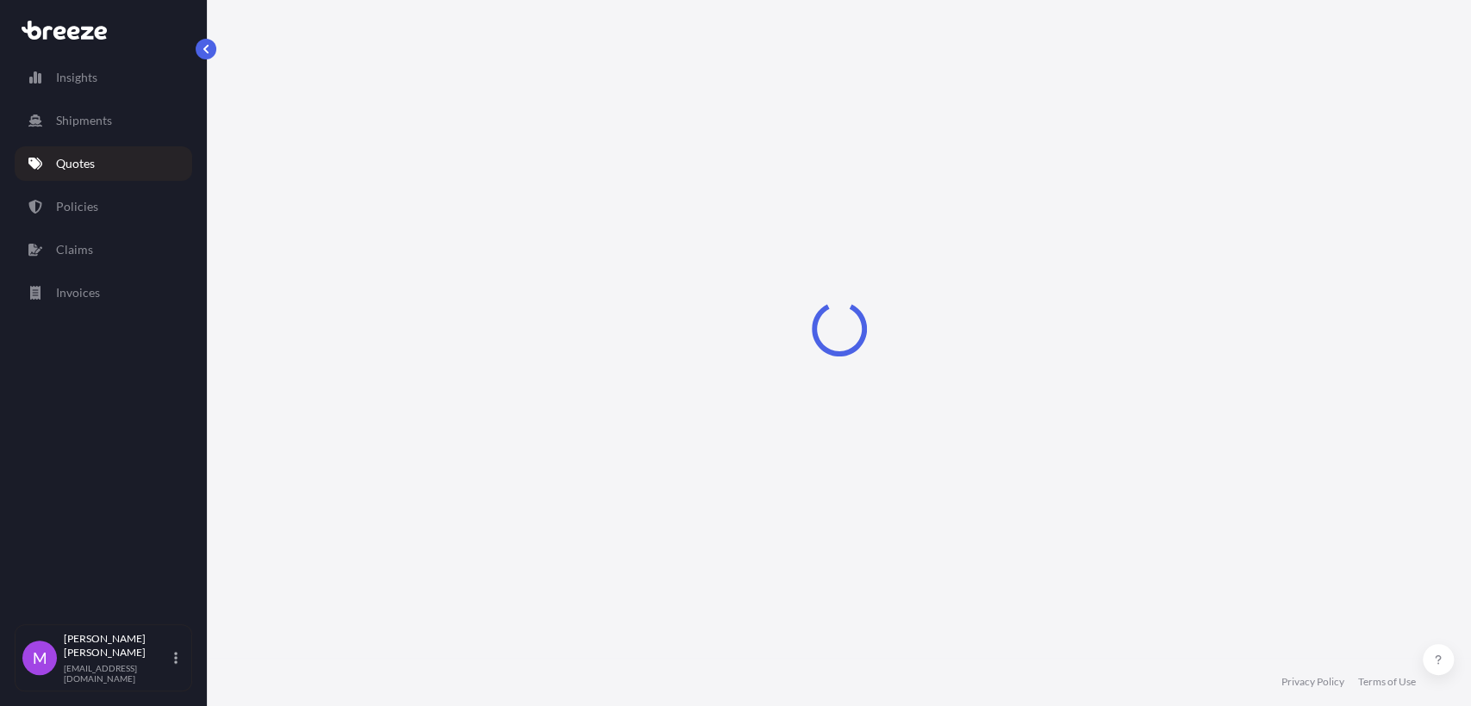
select select "Road"
select select "1"
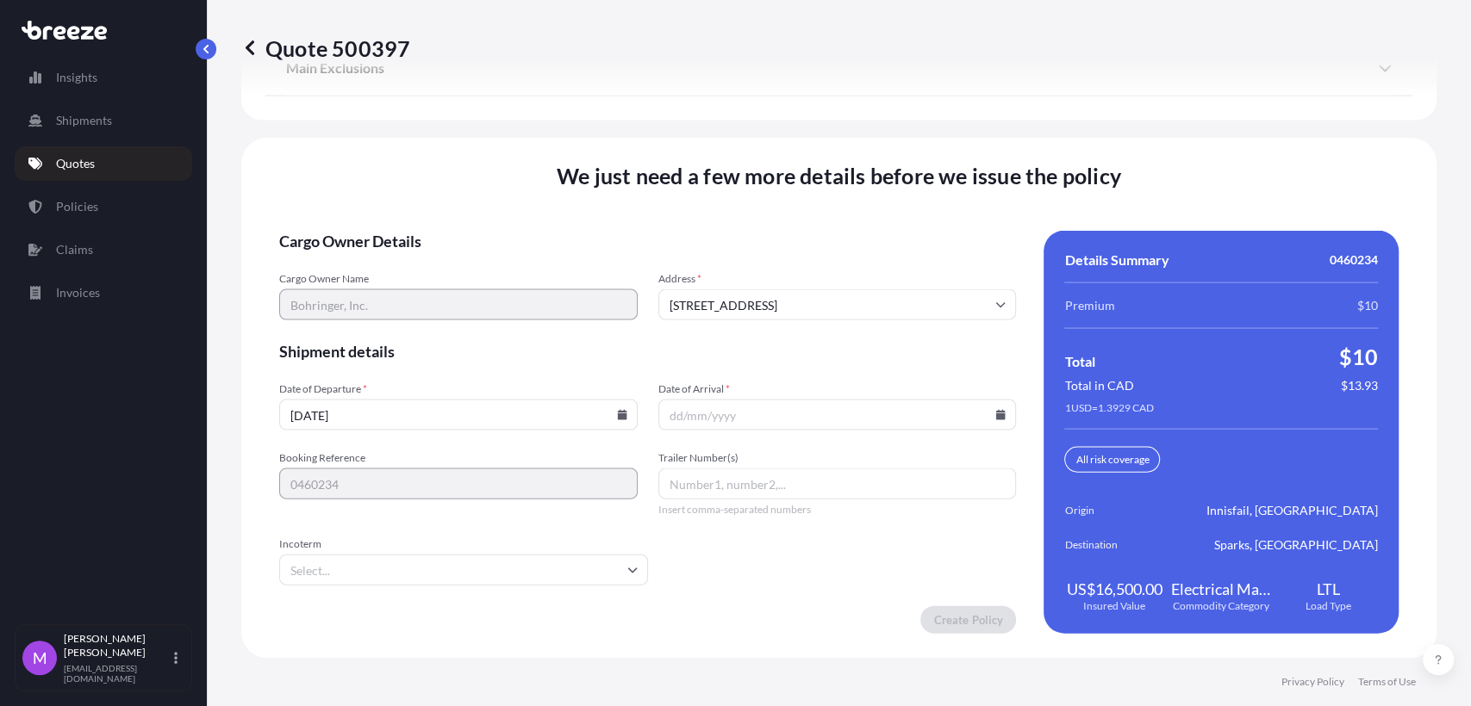
click at [821, 591] on form "Cargo Owner Details Cargo Owner Name [PERSON_NAME], Inc. Address * [STREET_ADDR…" at bounding box center [647, 432] width 737 height 403
click at [437, 416] on input "[DATE]" at bounding box center [458, 415] width 358 height 31
click at [620, 411] on icon at bounding box center [621, 415] width 9 height 10
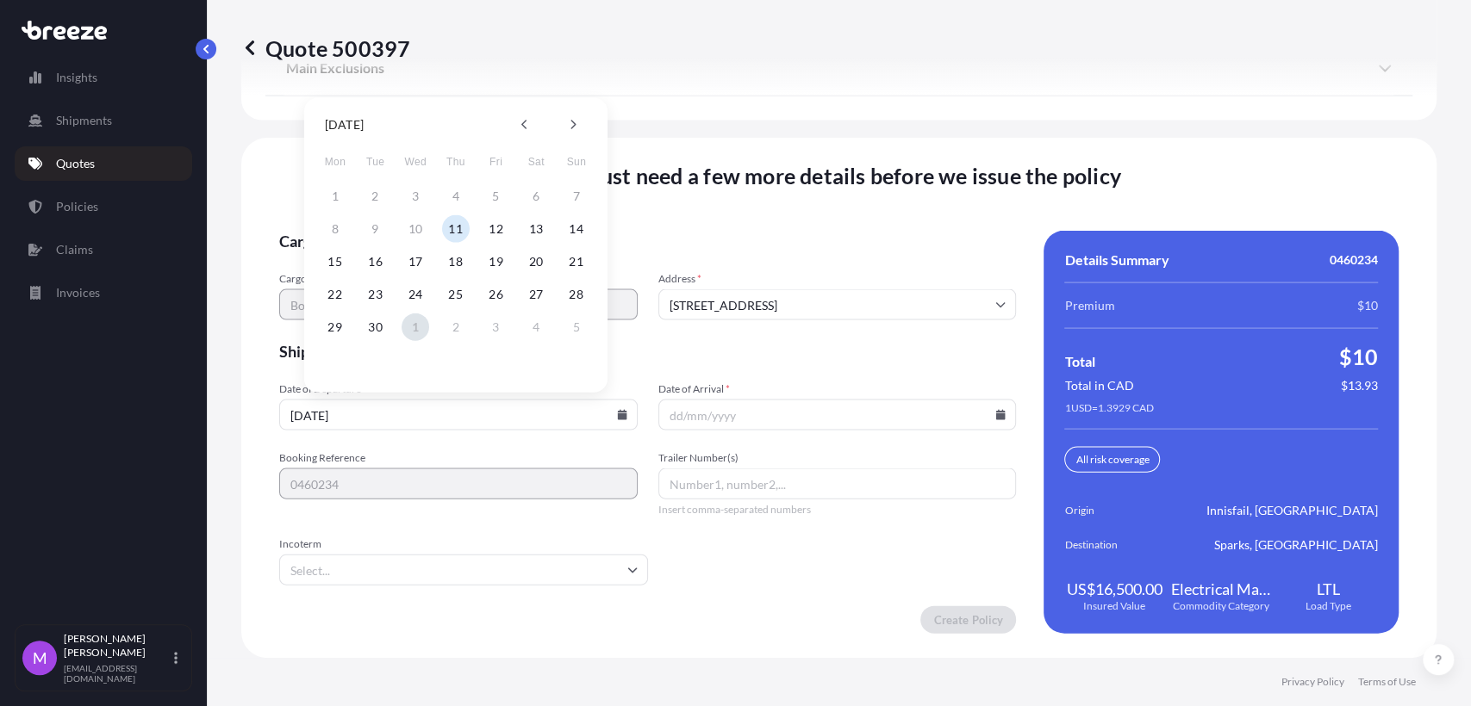
click at [415, 331] on button "1" at bounding box center [415, 328] width 28 height 28
type input "[DATE]"
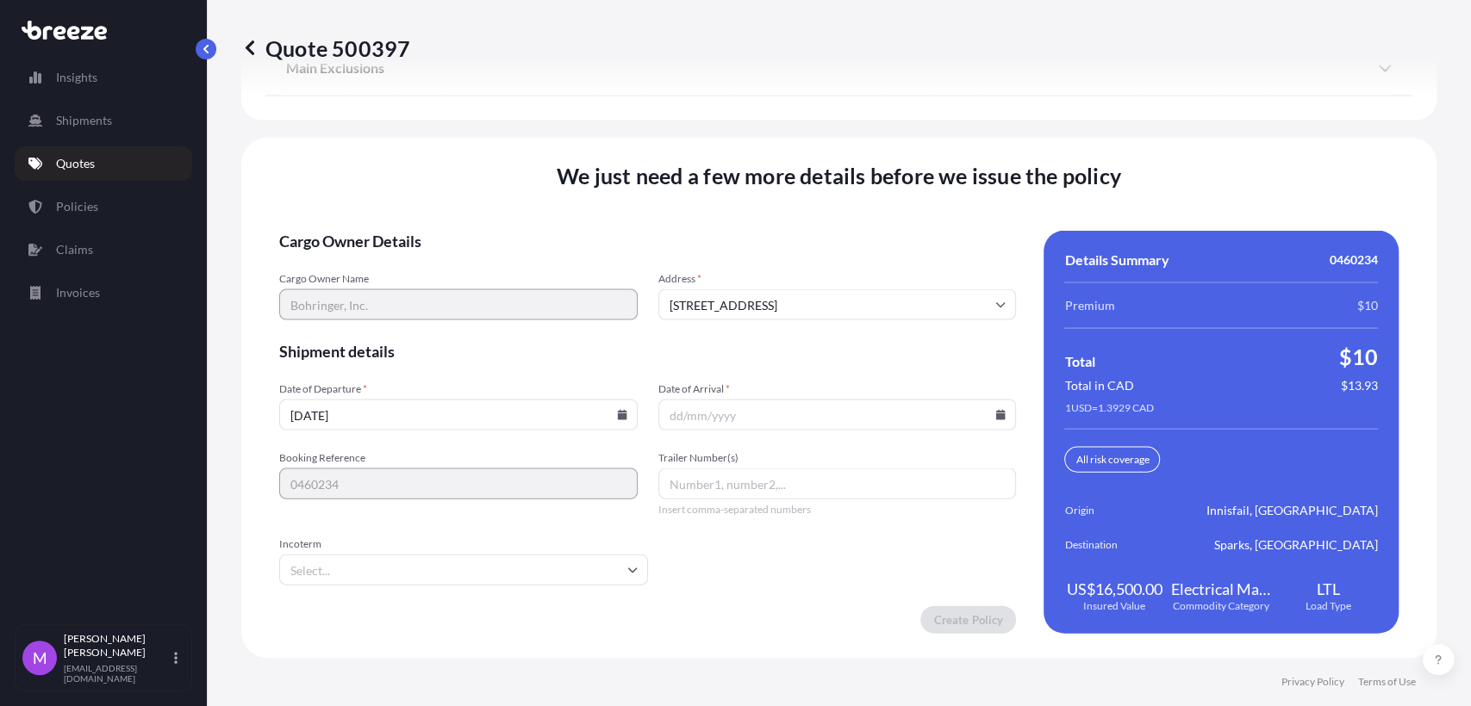
click at [980, 414] on input "Date of Arrival *" at bounding box center [837, 415] width 358 height 31
click at [989, 420] on input "Date of Arrival *" at bounding box center [837, 415] width 358 height 31
click at [995, 415] on icon at bounding box center [1000, 415] width 10 height 10
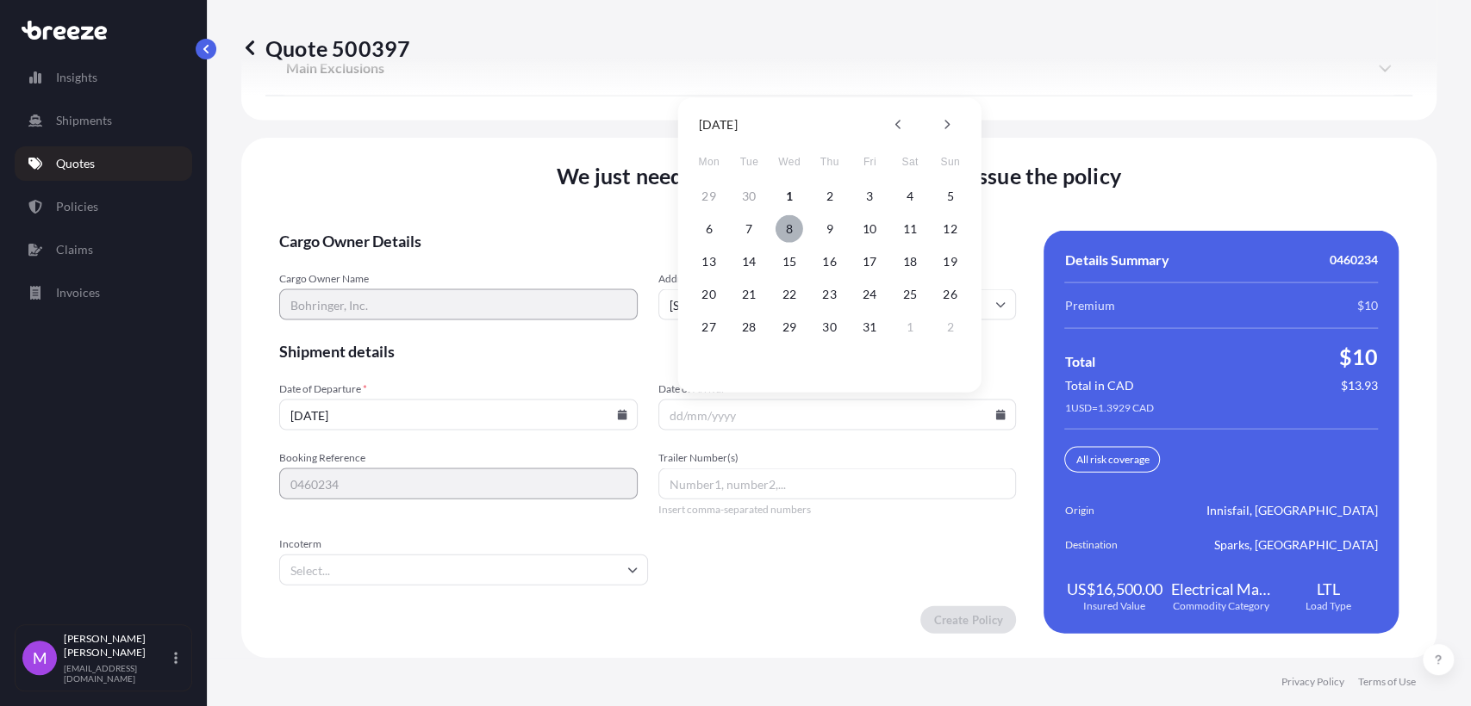
click at [781, 230] on button "8" at bounding box center [789, 229] width 28 height 28
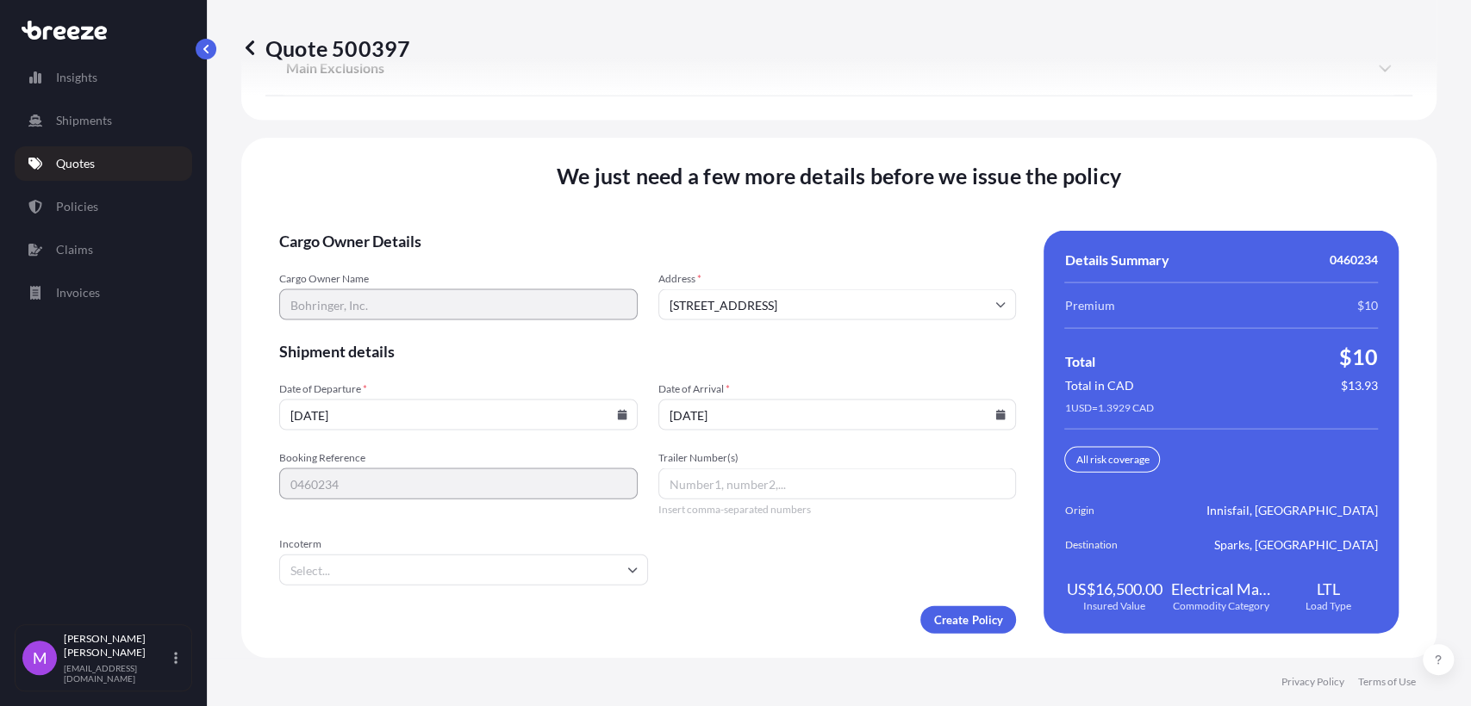
click at [746, 639] on div "We just need a few more details before we issue the policy Cargo Owner Details …" at bounding box center [838, 398] width 1195 height 520
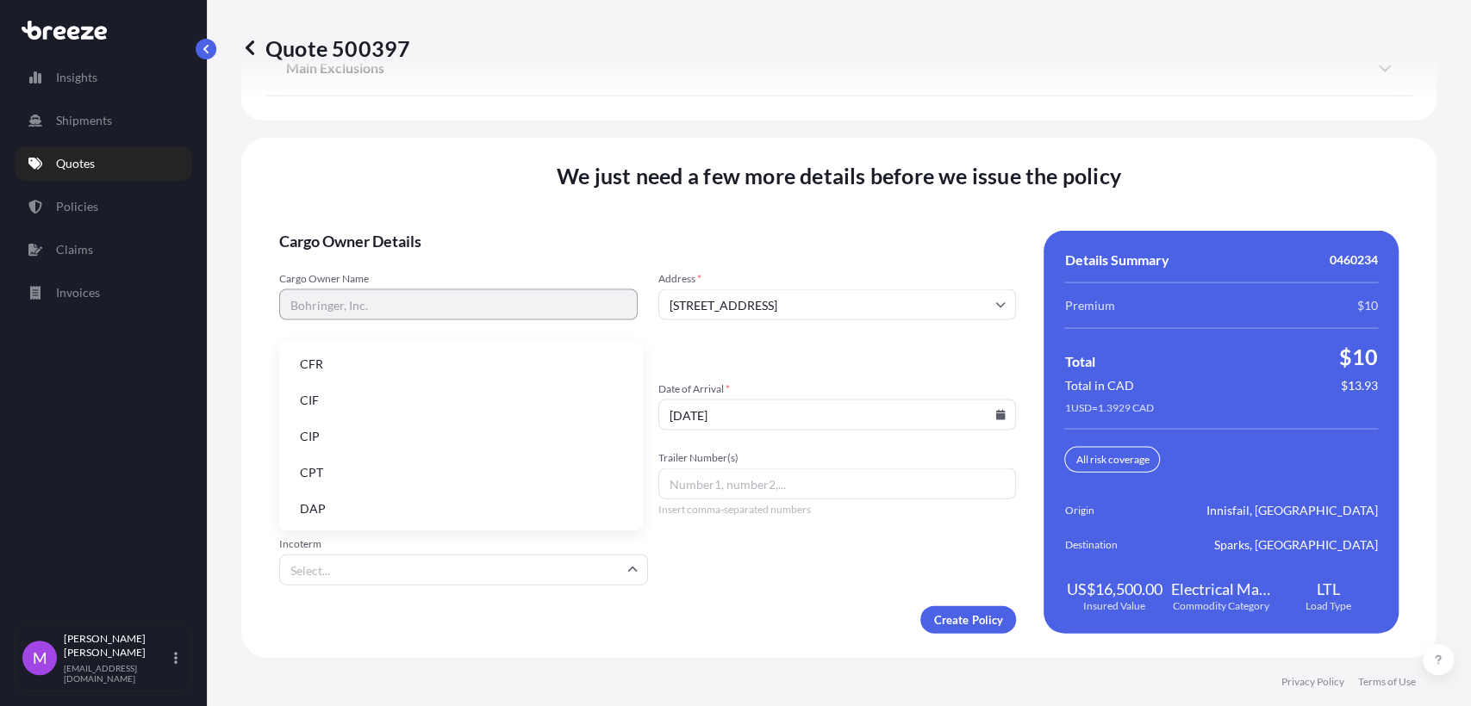
click at [432, 574] on input "Incoterm" at bounding box center [463, 570] width 369 height 31
click at [339, 410] on li "CIF" at bounding box center [461, 400] width 350 height 33
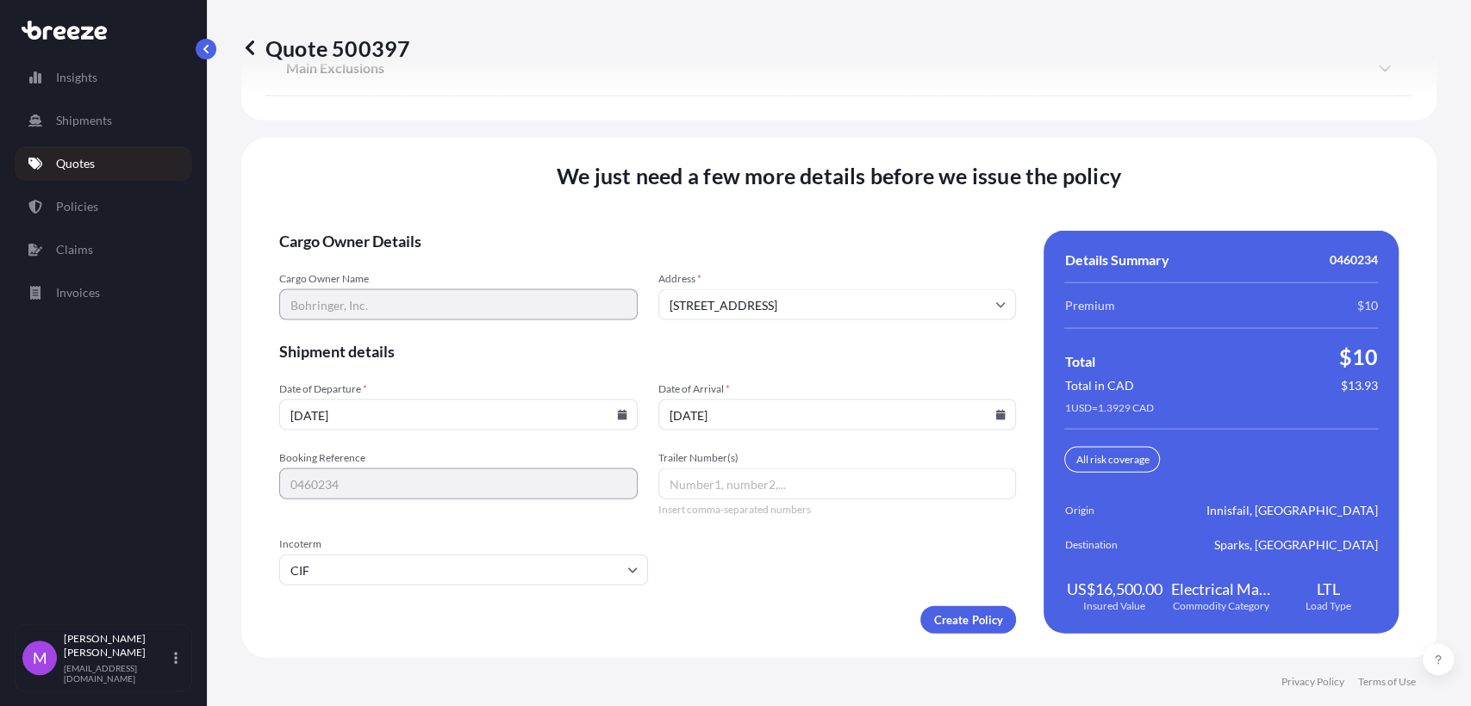
click at [812, 432] on form "Cargo Owner Details Cargo Owner Name [PERSON_NAME], Inc. Address * [STREET_ADDR…" at bounding box center [647, 432] width 737 height 403
click at [996, 415] on icon at bounding box center [1000, 415] width 9 height 10
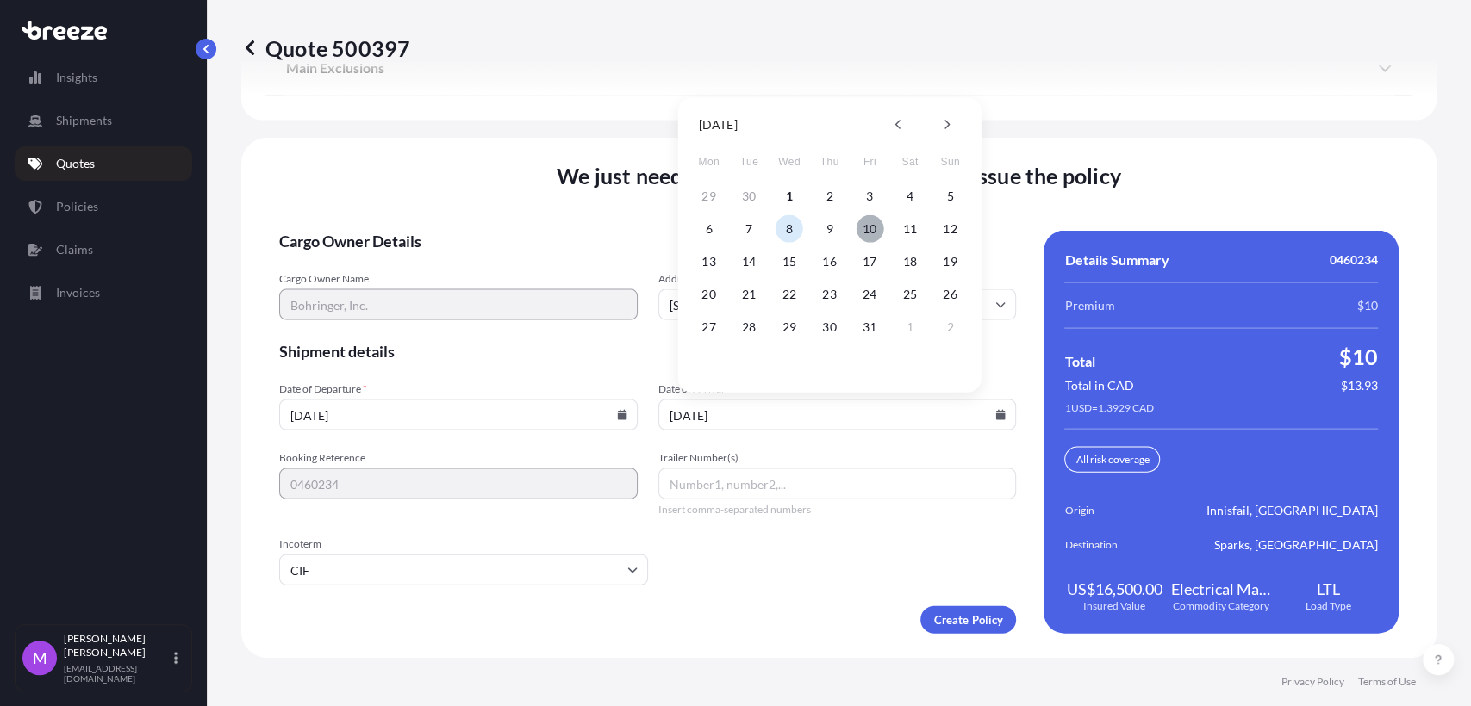
click at [872, 231] on button "10" at bounding box center [870, 229] width 28 height 28
type input "[DATE]"
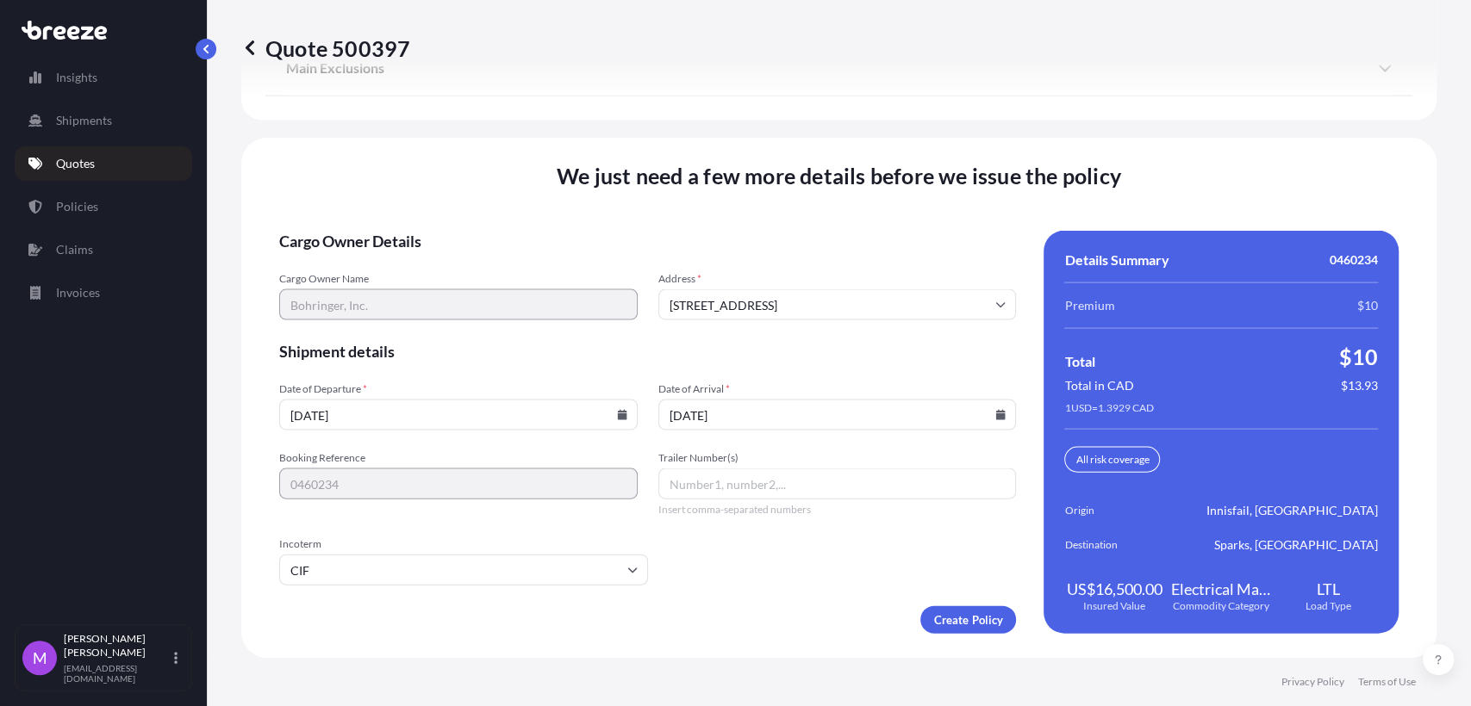
click at [808, 633] on div "We just need a few more details before we issue the policy Cargo Owner Details …" at bounding box center [838, 398] width 1195 height 520
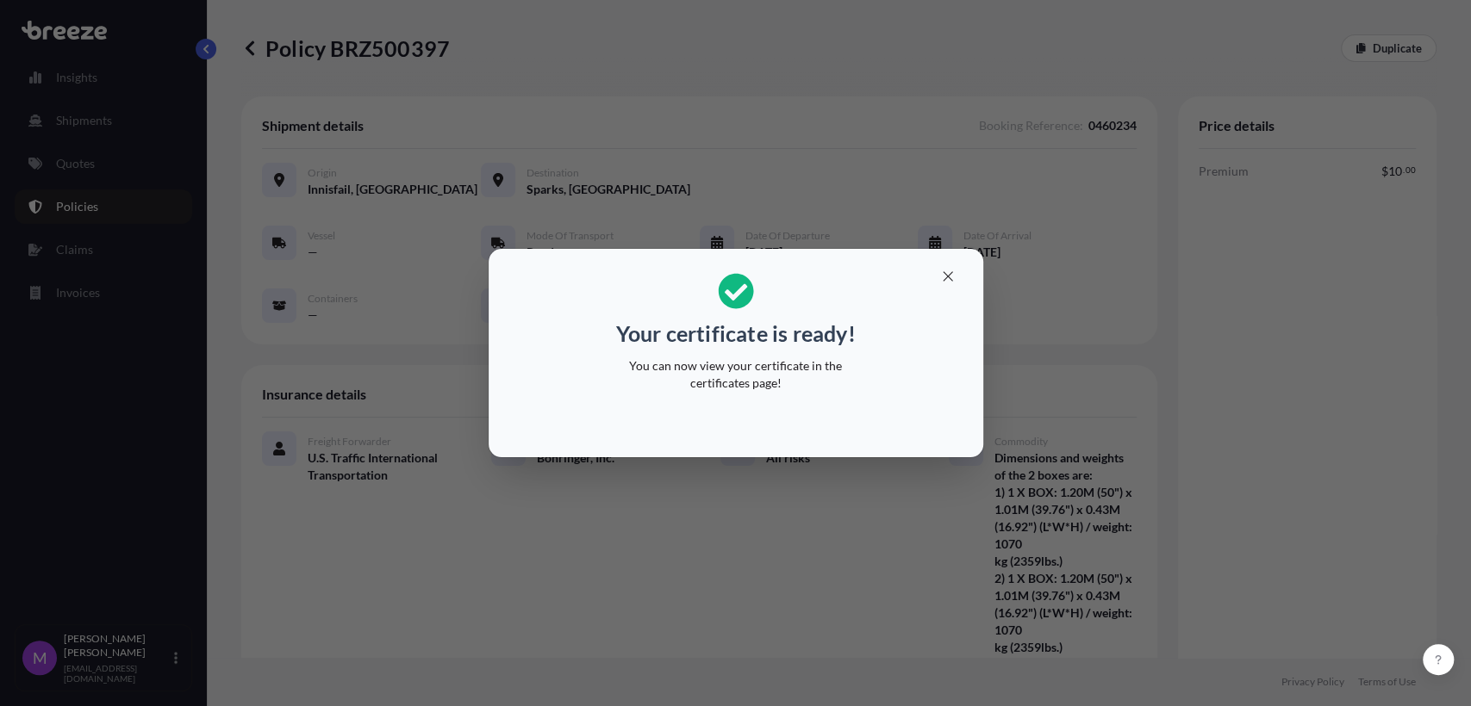
click at [1307, 464] on div "Your certificate is ready! You can now view your certificate in the certificate…" at bounding box center [735, 353] width 1471 height 706
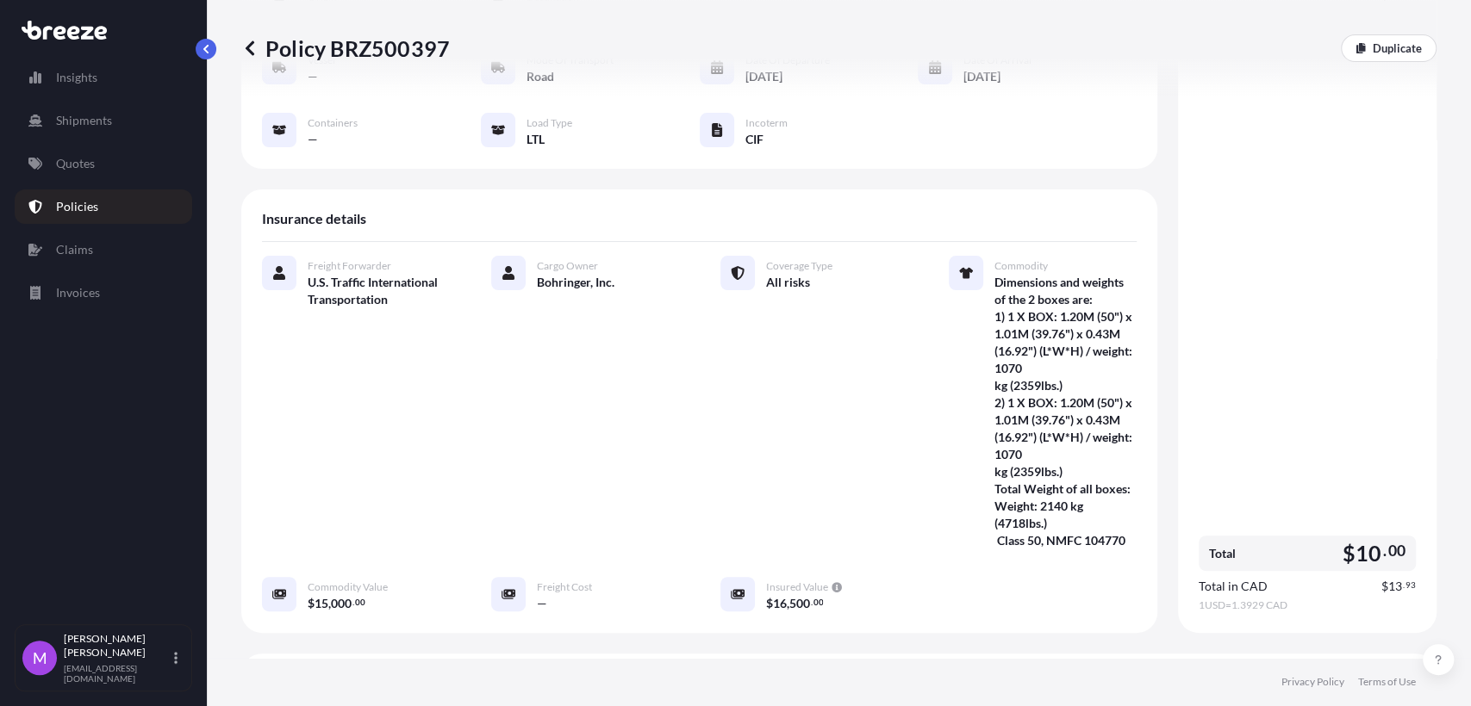
scroll to position [478, 0]
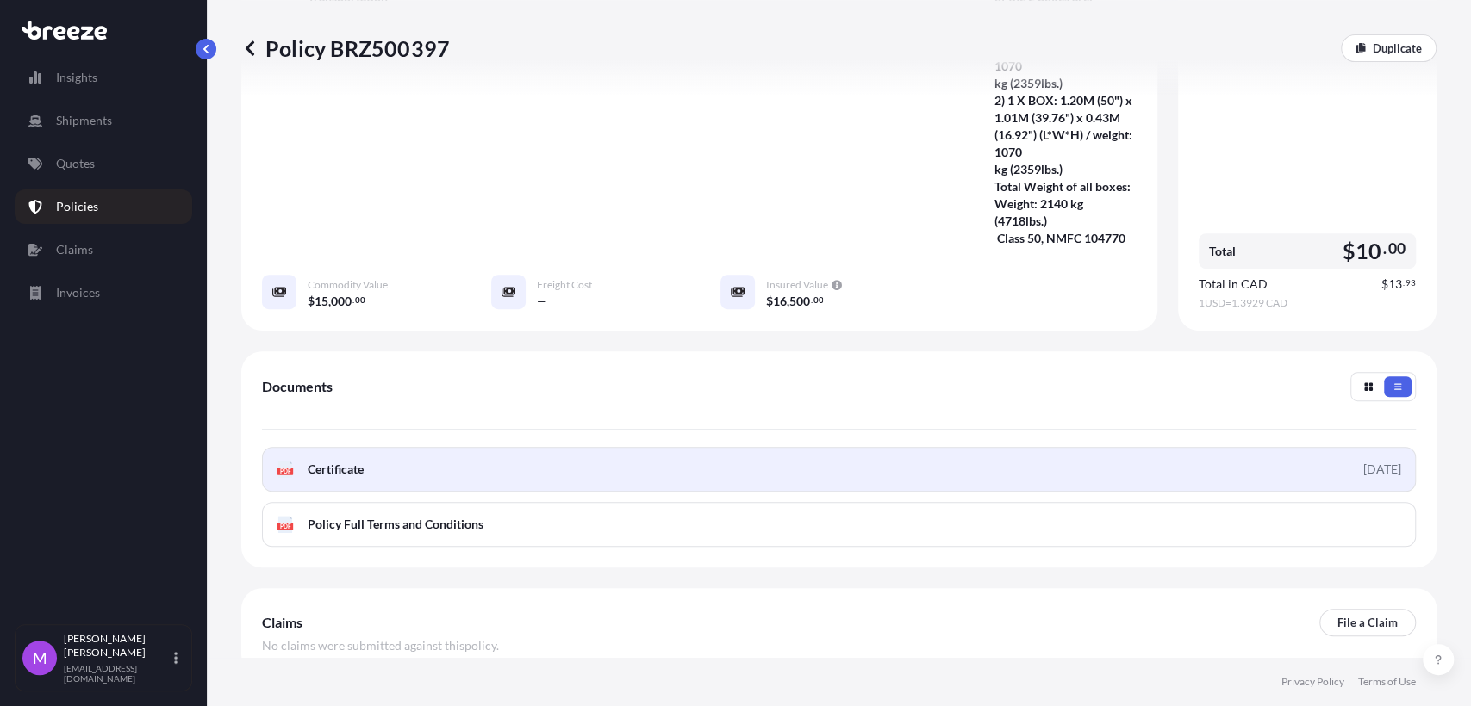
click at [568, 478] on link "PDF Certificate [DATE]" at bounding box center [839, 469] width 1154 height 45
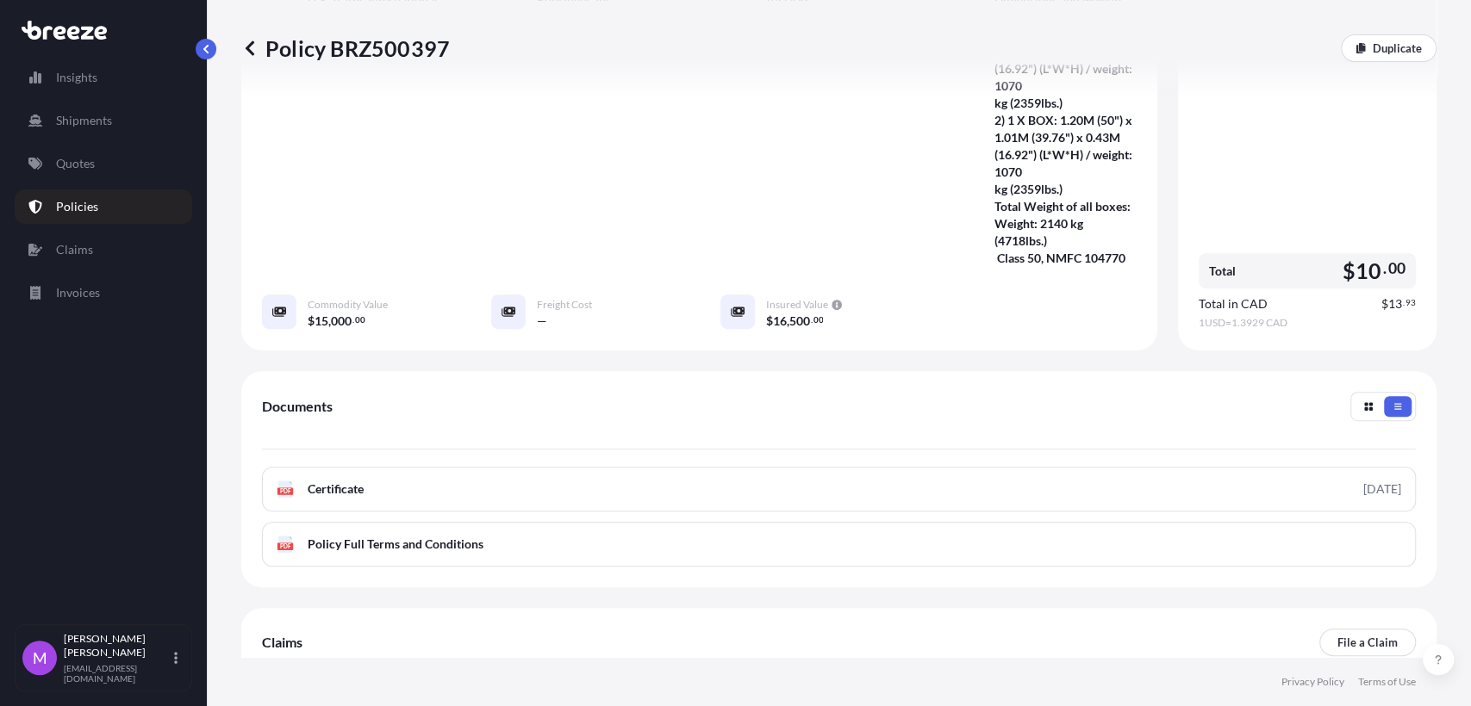
scroll to position [570, 0]
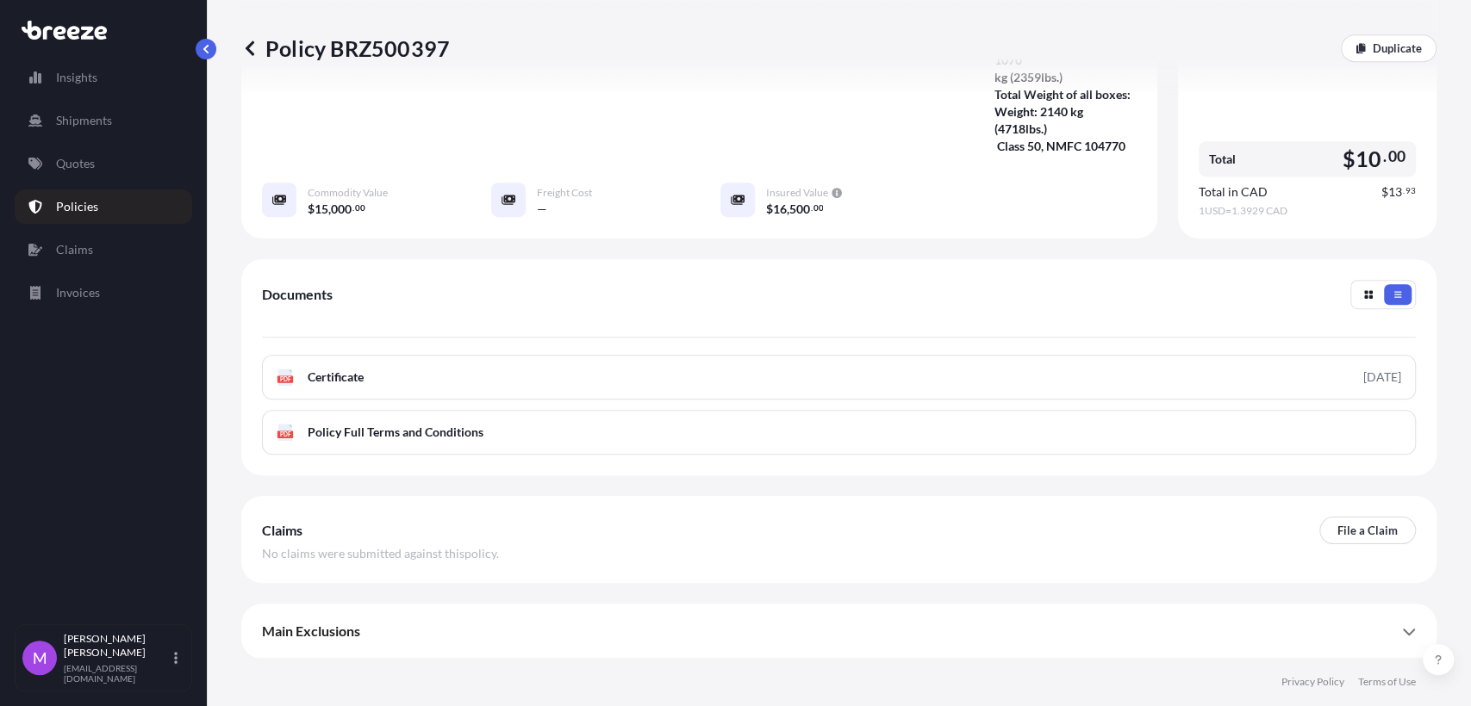
click at [692, 149] on div "Freight Forwarder U.S. Traffic International Transportation Cargo Owner Bohring…" at bounding box center [699, 39] width 874 height 357
click at [1368, 63] on div "Policy BRZ500397 Duplicate" at bounding box center [838, 48] width 1195 height 96
click at [1350, 42] on link "Duplicate" at bounding box center [1389, 48] width 96 height 28
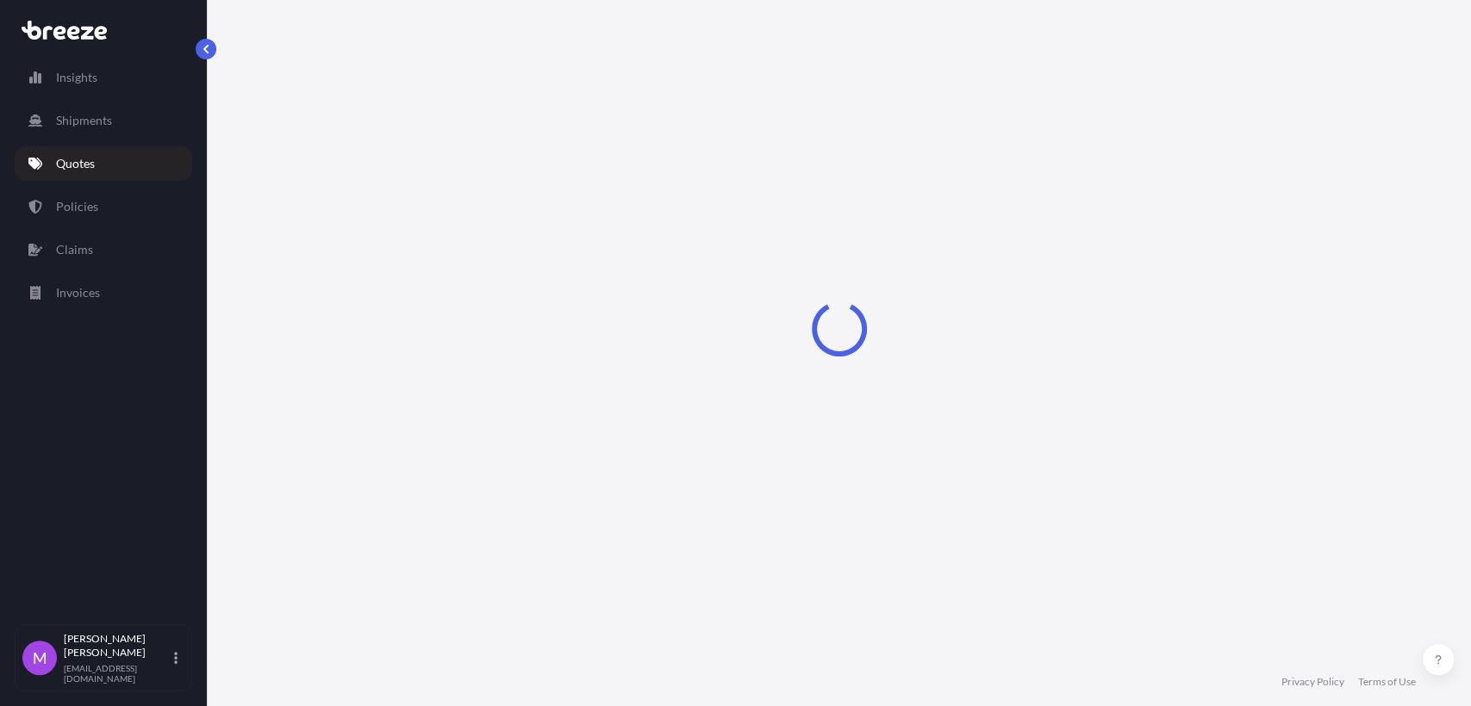
scroll to position [28, 0]
select select "Road"
select select "1"
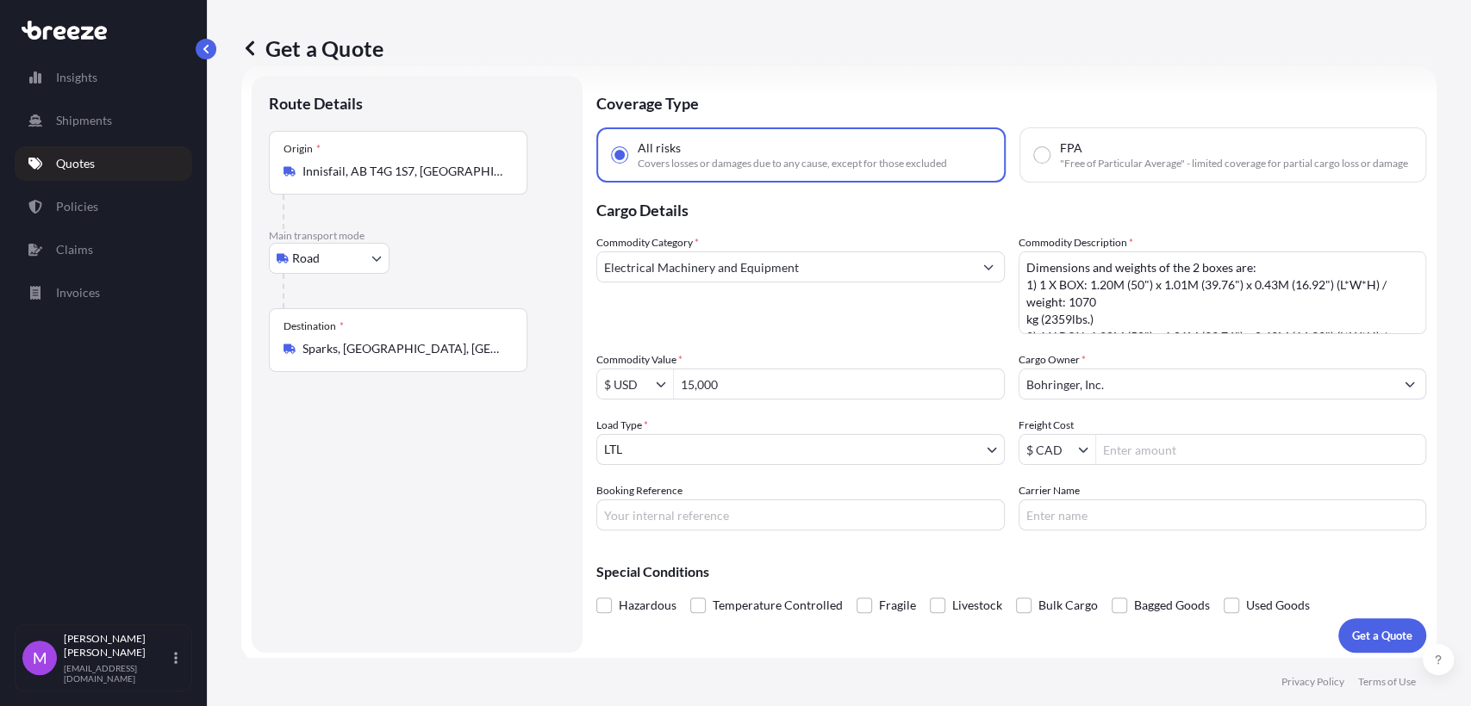
scroll to position [48, 0]
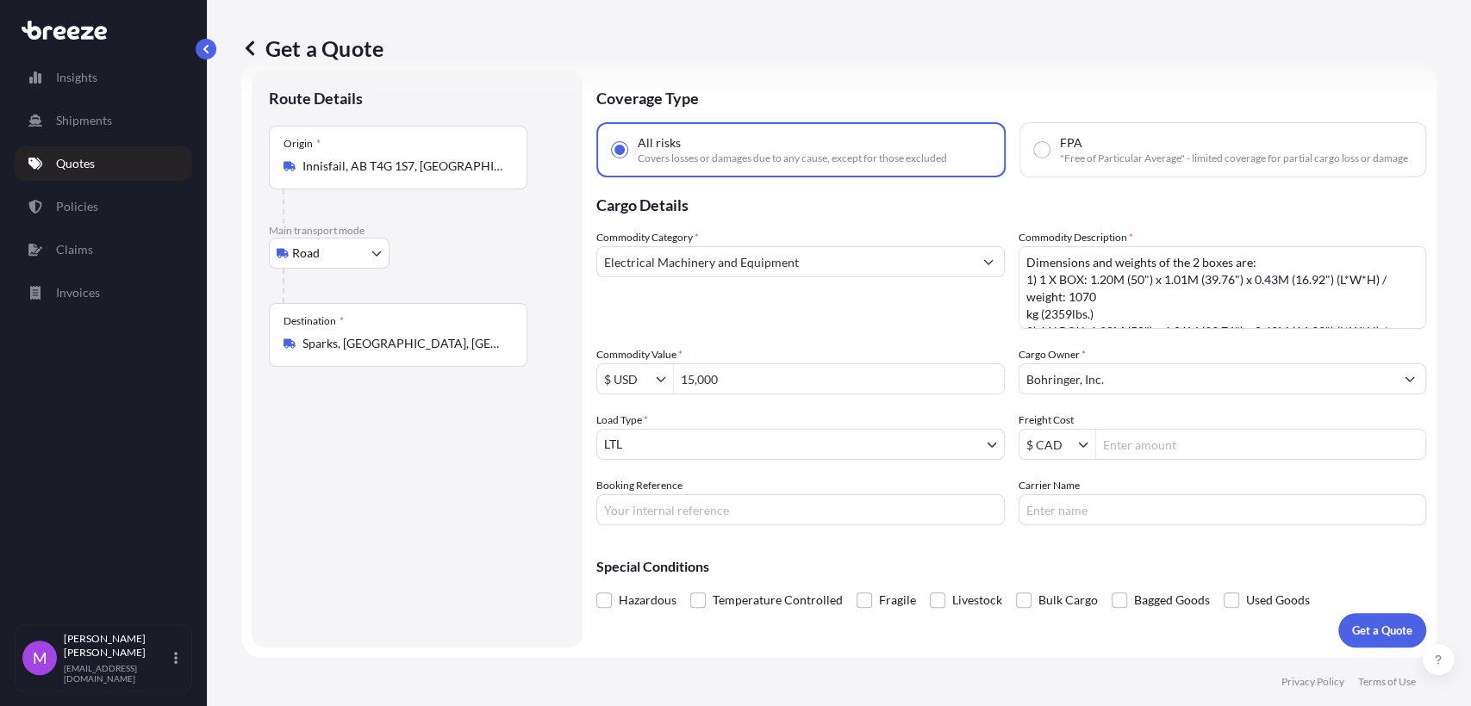
drag, startPoint x: 731, startPoint y: 537, endPoint x: 731, endPoint y: 528, distance: 8.7
click at [731, 537] on div "Coverage Type All risks Covers losses or damages due to any cause, except for t…" at bounding box center [1011, 359] width 830 height 577
click at [731, 519] on input "Booking Reference" at bounding box center [800, 510] width 408 height 31
click at [861, 526] on div "Coverage Type All risks Covers losses or damages due to any cause, except for t…" at bounding box center [1011, 359] width 830 height 577
click at [1352, 629] on p "Get a Quote" at bounding box center [1382, 630] width 60 height 17
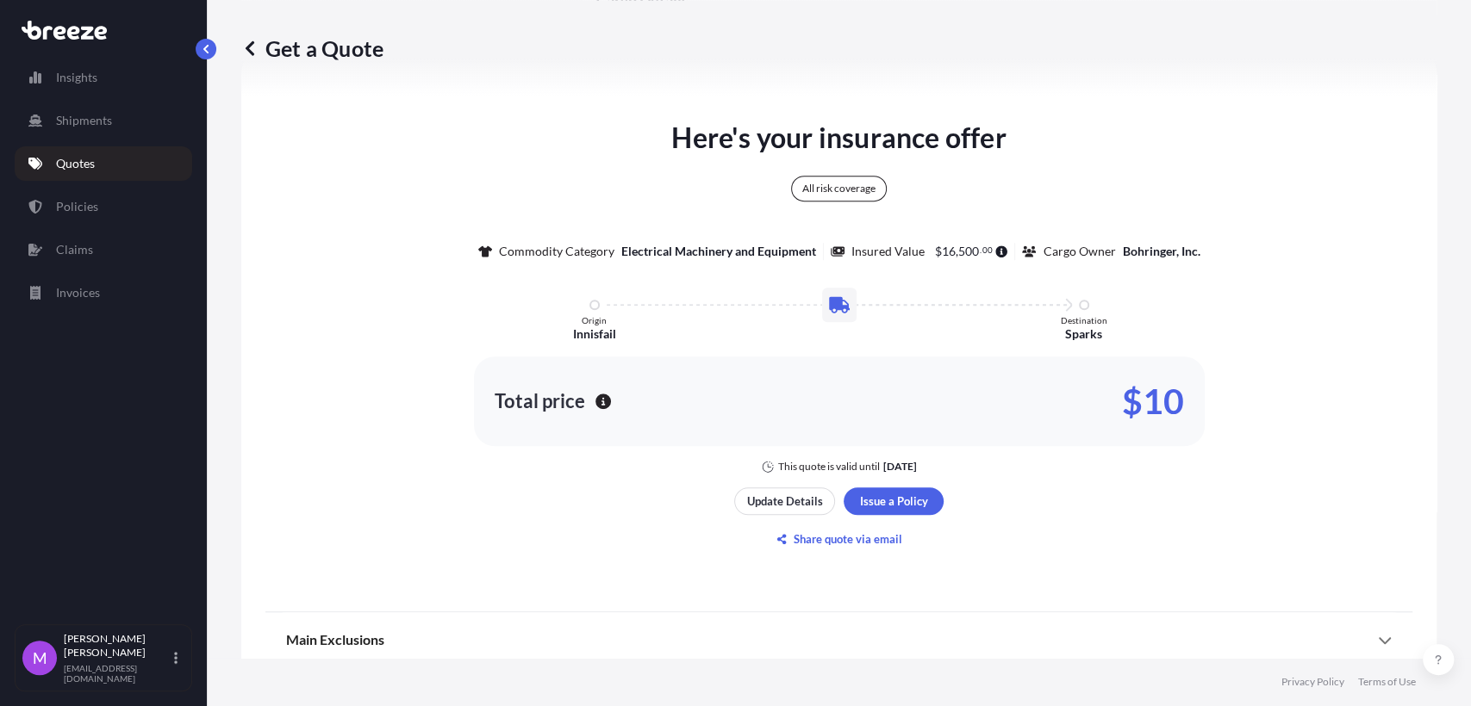
scroll to position [754, 0]
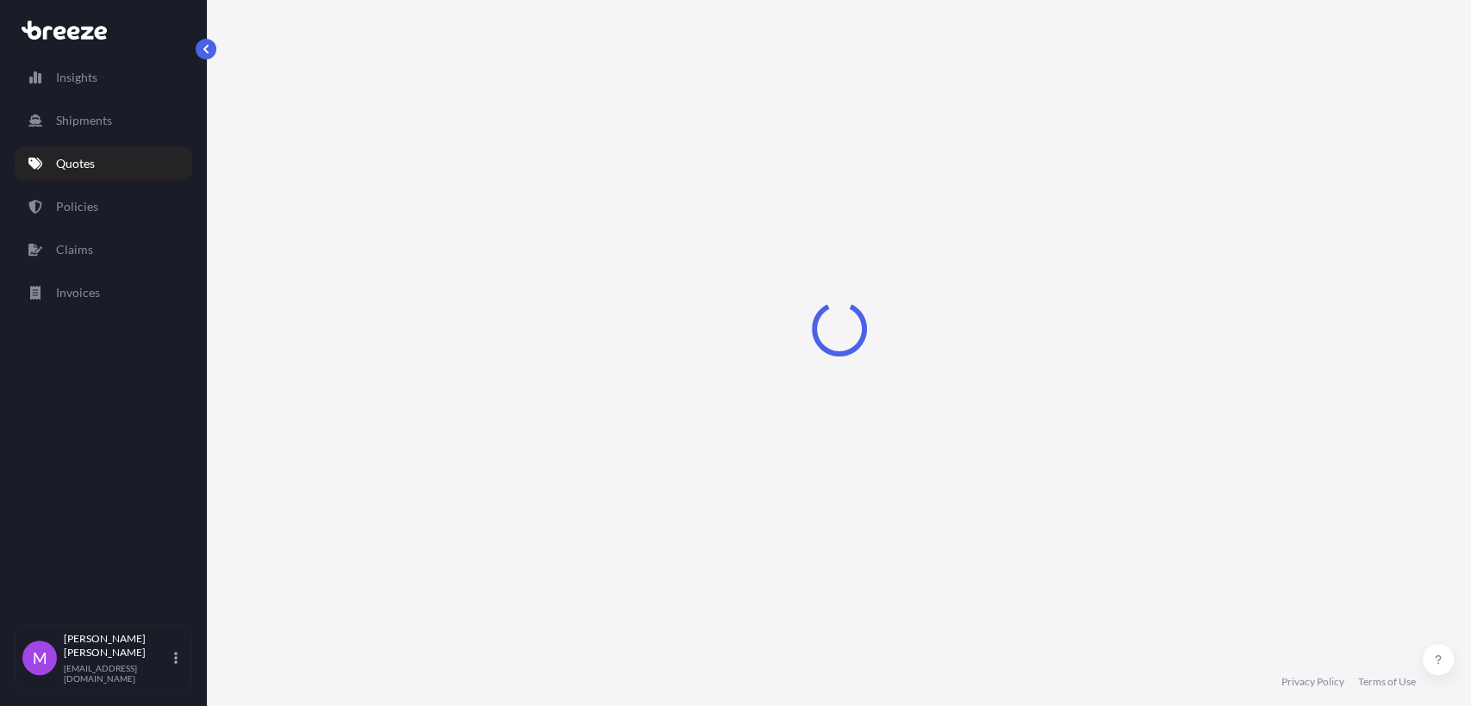
select select "Road"
select select "1"
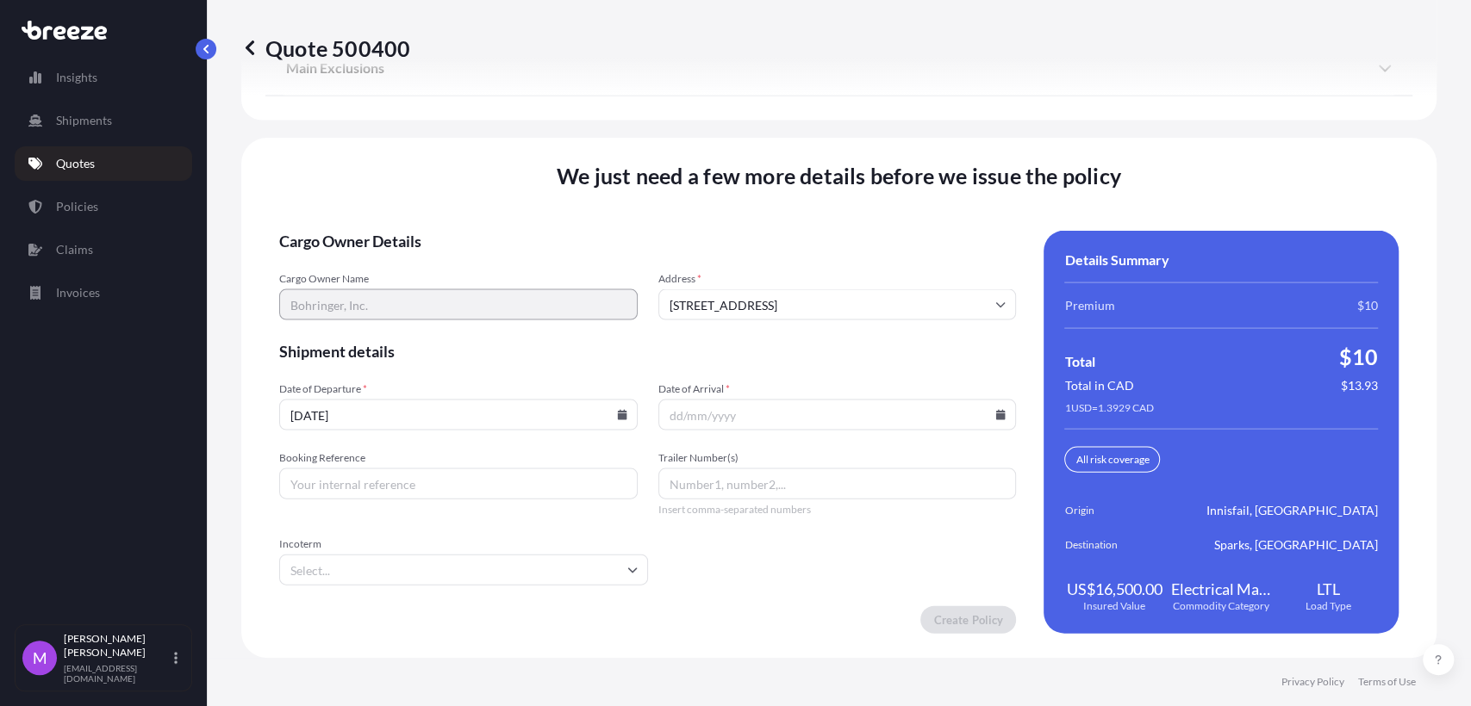
scroll to position [2309, 0]
